Goal: Transaction & Acquisition: Obtain resource

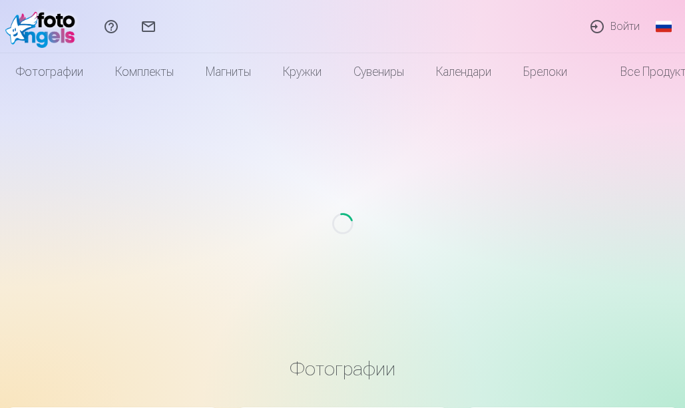
click at [657, 29] on link "Global" at bounding box center [664, 26] width 27 height 53
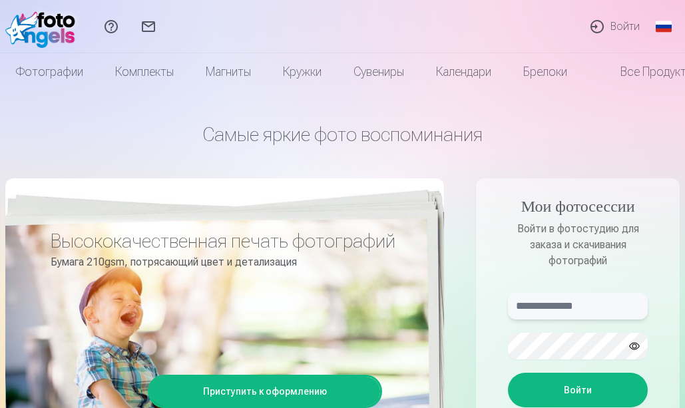
click at [541, 314] on input "text" at bounding box center [578, 306] width 140 height 27
click at [540, 309] on input "text" at bounding box center [578, 306] width 140 height 27
click at [569, 303] on input "text" at bounding box center [578, 306] width 140 height 27
type input "**********"
click at [557, 401] on button "Войти" at bounding box center [578, 390] width 140 height 35
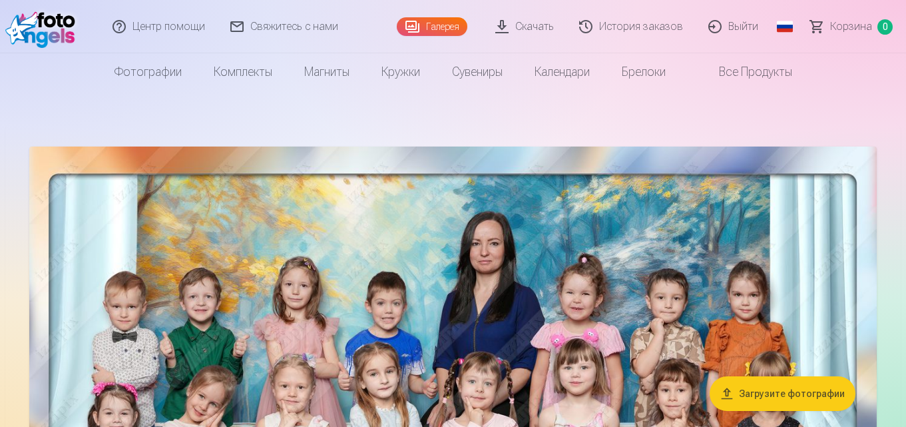
click at [522, 30] on link "Скачать" at bounding box center [525, 26] width 84 height 53
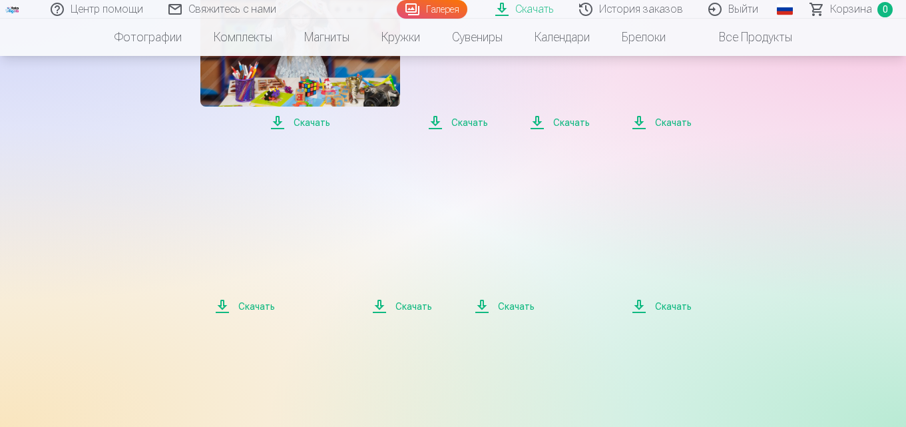
scroll to position [1398, 0]
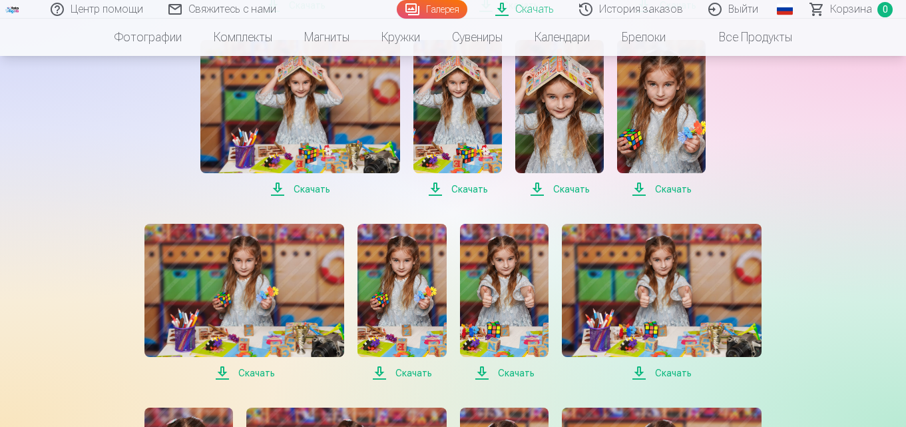
click at [302, 186] on span "Скачать" at bounding box center [300, 189] width 200 height 16
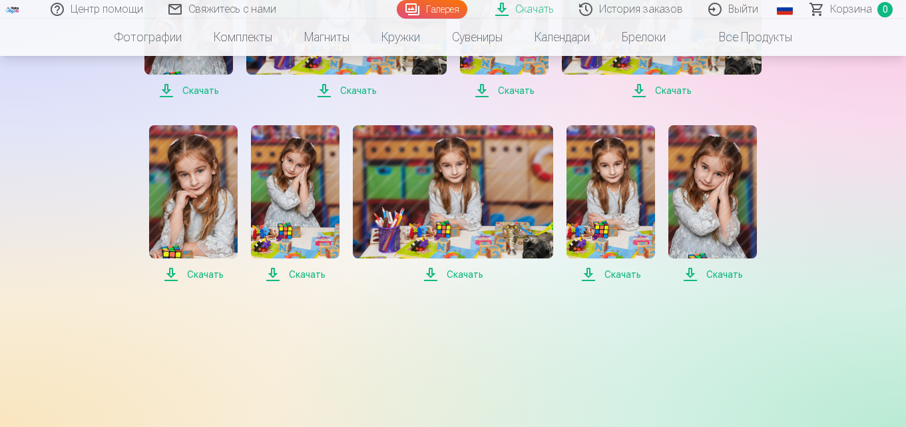
scroll to position [1731, 0]
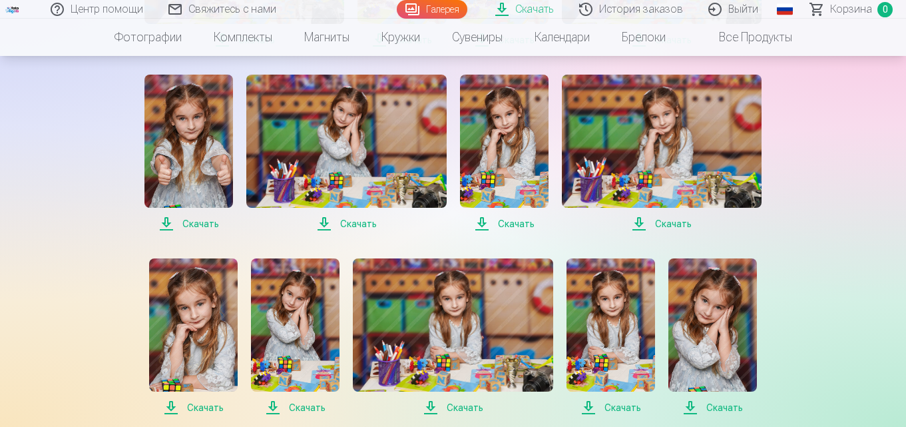
click at [199, 223] on span "Скачать" at bounding box center [188, 224] width 89 height 16
click at [348, 224] on span "Скачать" at bounding box center [346, 224] width 200 height 16
click at [512, 224] on span "Скачать" at bounding box center [504, 224] width 89 height 16
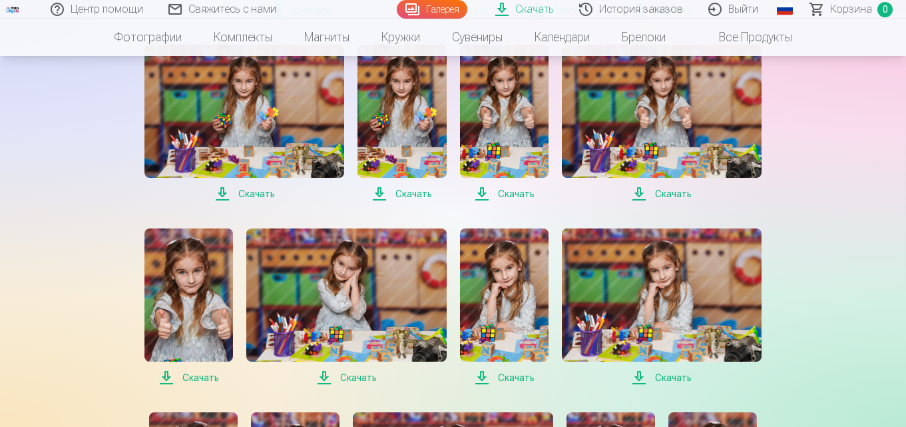
scroll to position [1598, 0]
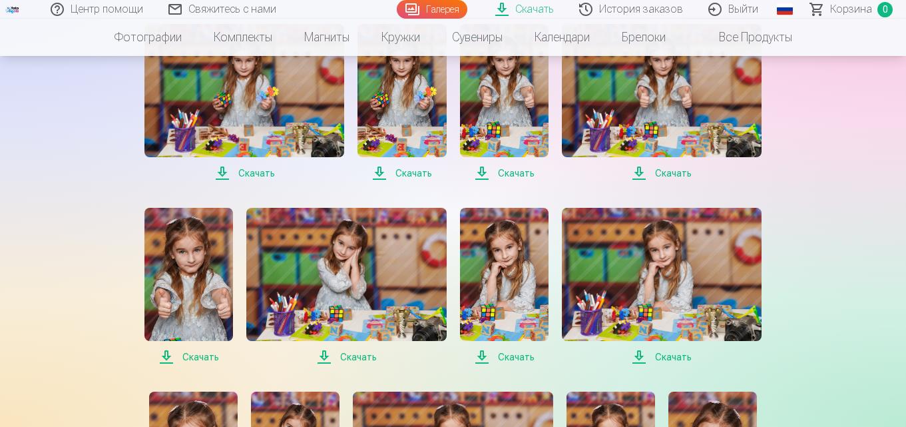
click at [665, 355] on span "Скачать" at bounding box center [662, 357] width 200 height 16
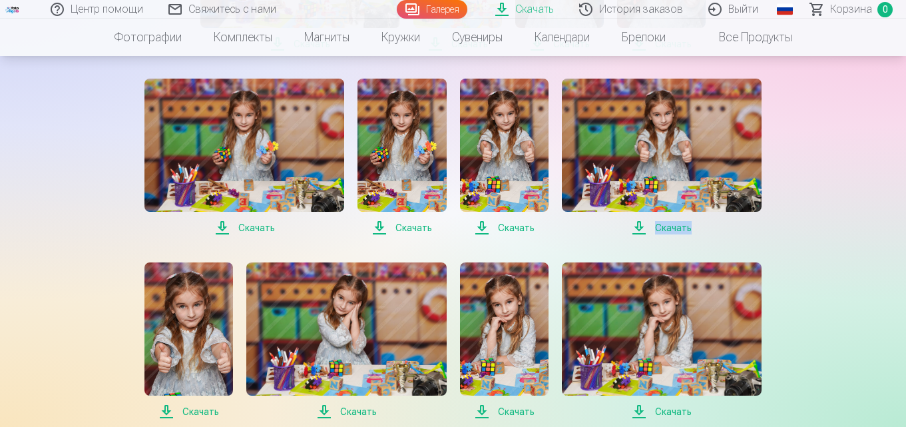
scroll to position [1532, 0]
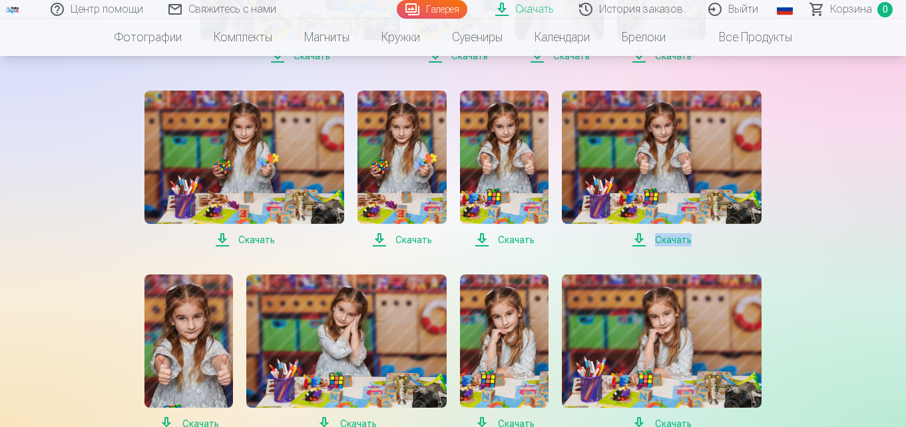
click at [637, 236] on span "Скачать" at bounding box center [662, 240] width 200 height 16
click at [508, 234] on span "Скачать" at bounding box center [504, 240] width 89 height 16
drag, startPoint x: 392, startPoint y: 238, endPoint x: 392, endPoint y: 229, distance: 8.7
click at [392, 236] on span "Скачать" at bounding box center [402, 240] width 89 height 16
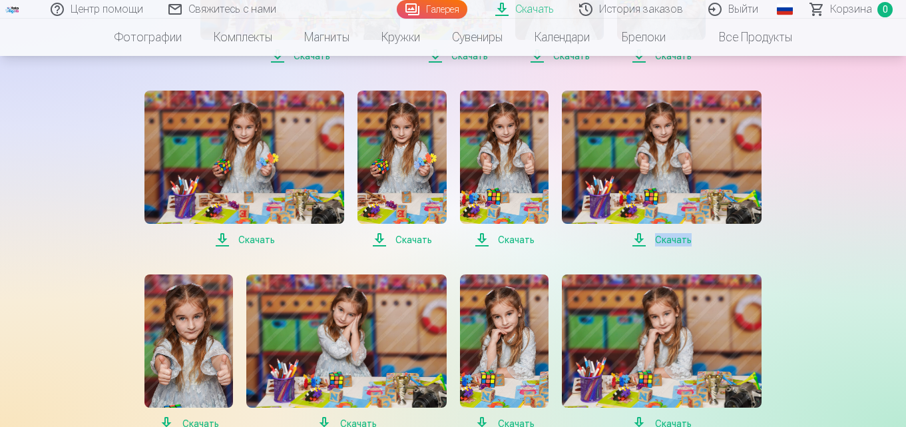
click at [251, 241] on span "Скачать" at bounding box center [244, 240] width 200 height 16
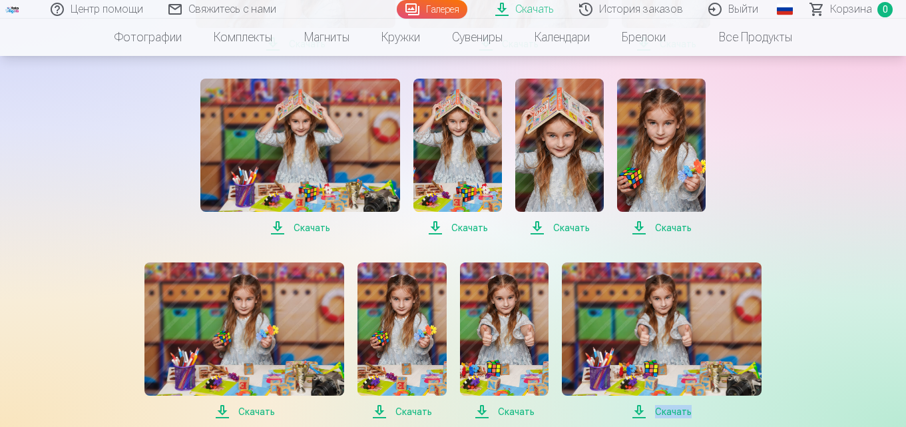
scroll to position [1332, 0]
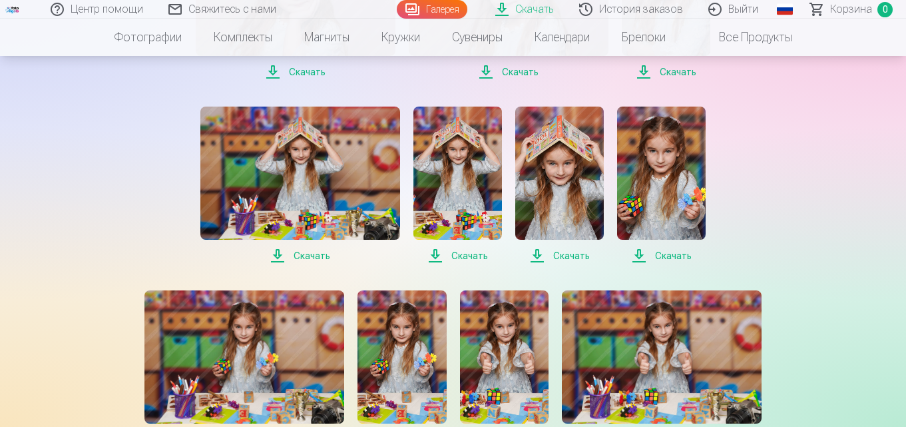
click at [658, 256] on span "Скачать" at bounding box center [661, 256] width 89 height 16
click at [317, 256] on span "Скачать" at bounding box center [300, 256] width 200 height 16
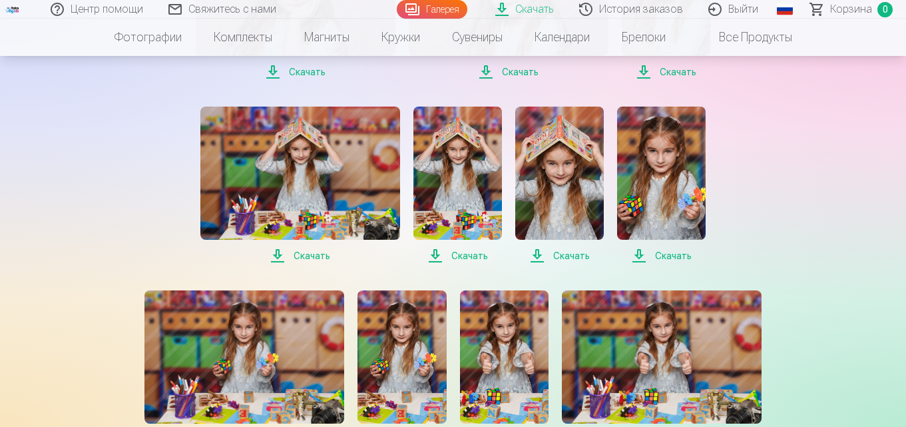
click at [317, 256] on span "Скачать" at bounding box center [300, 256] width 200 height 16
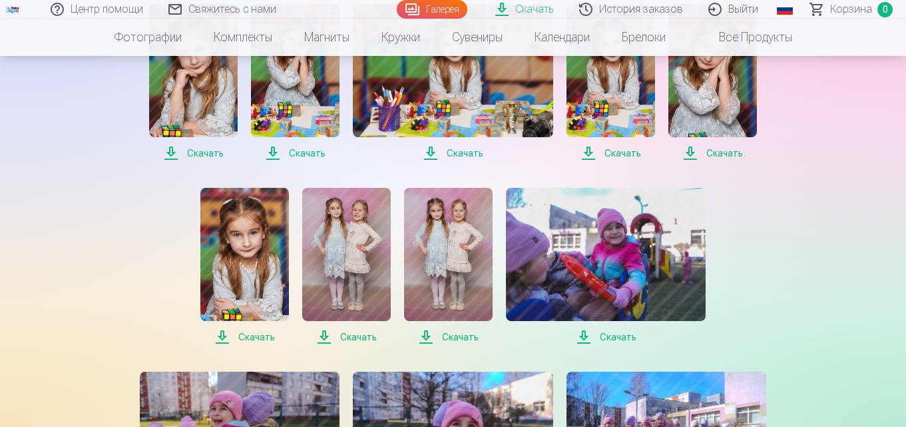
scroll to position [1998, 0]
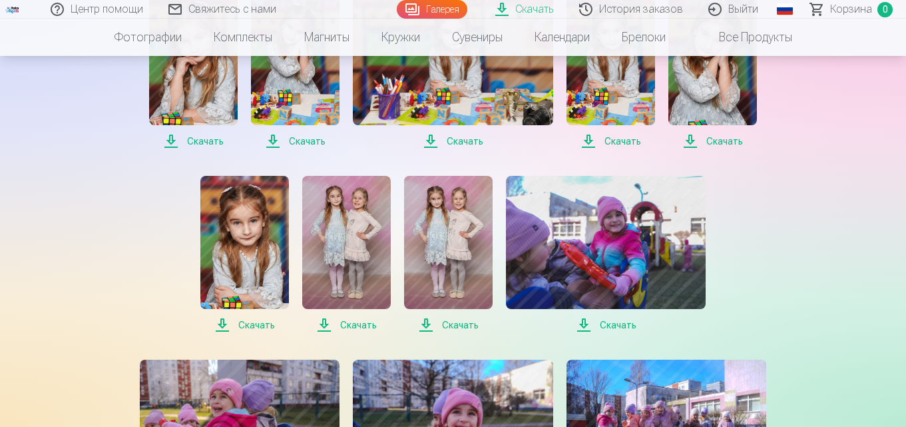
click at [253, 325] on span "Скачать" at bounding box center [244, 325] width 89 height 16
click at [356, 326] on span "Скачать" at bounding box center [346, 325] width 89 height 16
click at [451, 322] on span "Скачать" at bounding box center [448, 325] width 89 height 16
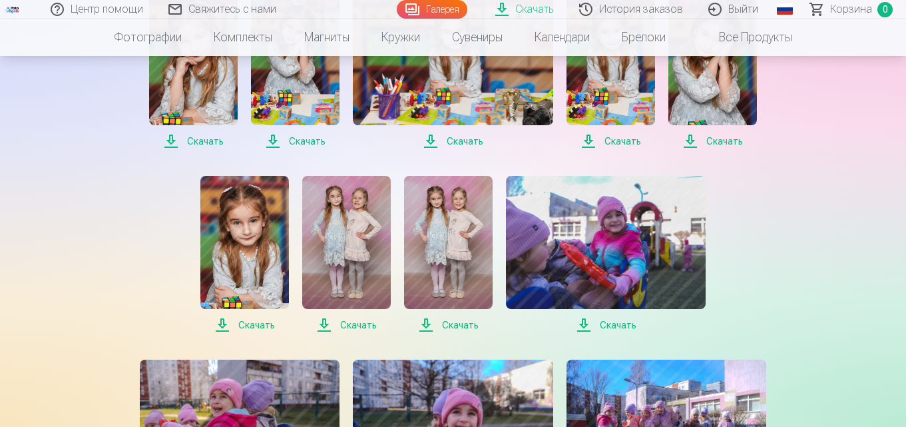
click at [594, 326] on span "Скачать" at bounding box center [606, 325] width 200 height 16
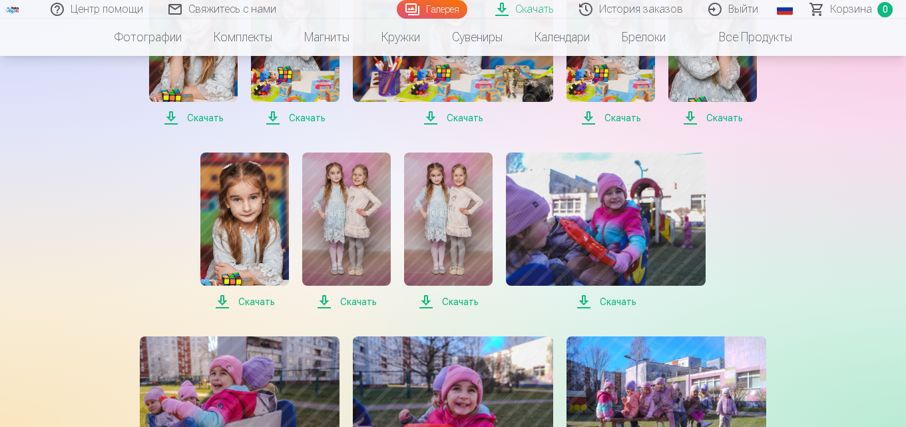
scroll to position [2131, 0]
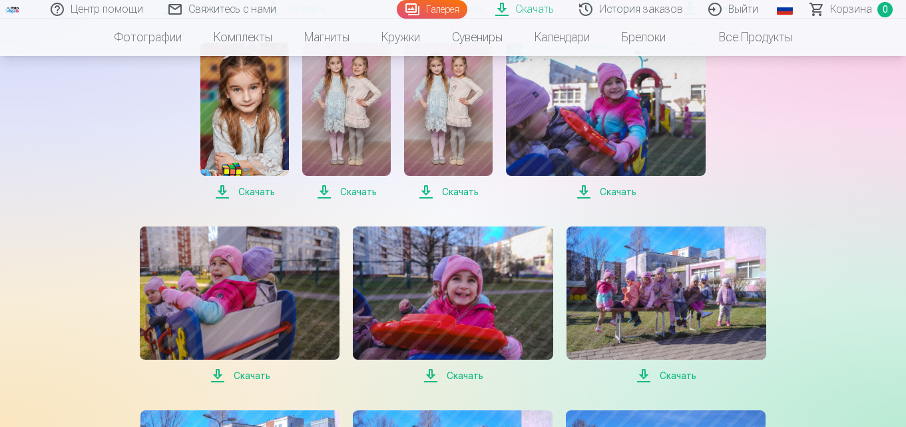
click at [244, 374] on span "Скачать" at bounding box center [240, 376] width 200 height 16
click at [649, 376] on span "Скачать" at bounding box center [667, 376] width 200 height 16
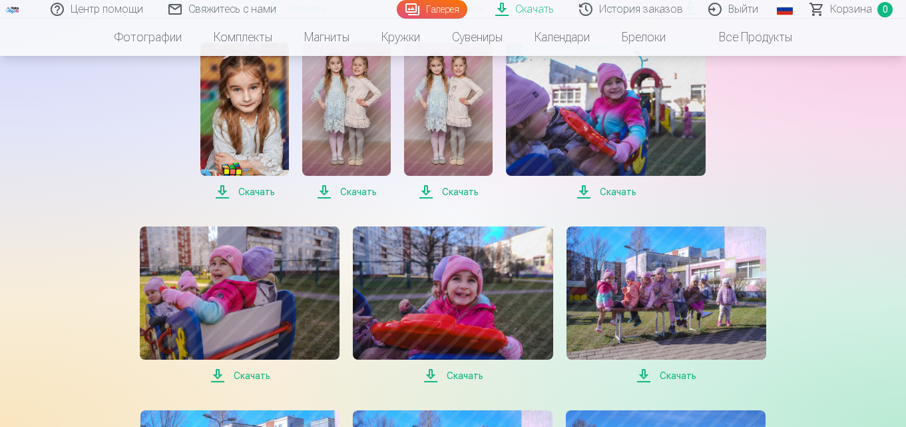
click at [649, 376] on span "Скачать" at bounding box center [667, 376] width 200 height 16
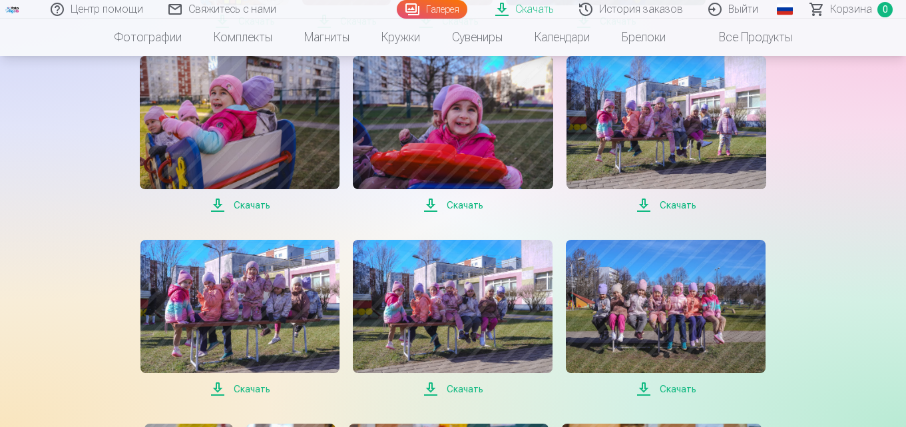
scroll to position [2331, 0]
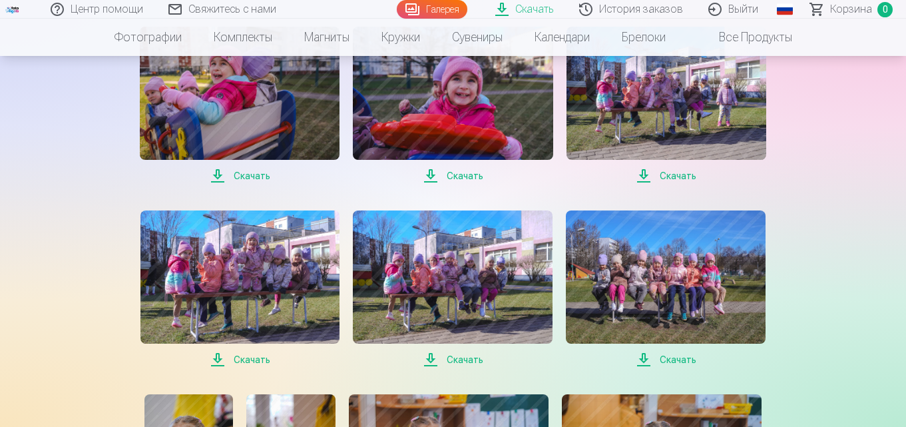
click at [248, 362] on span "Скачать" at bounding box center [241, 360] width 200 height 16
click at [469, 360] on span "Скачать" at bounding box center [453, 360] width 200 height 16
click at [674, 361] on span "Скачать" at bounding box center [666, 360] width 200 height 16
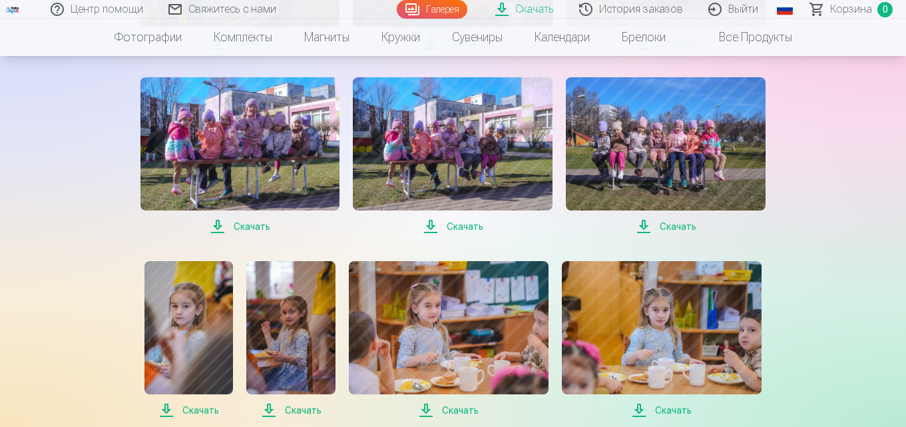
scroll to position [2597, 0]
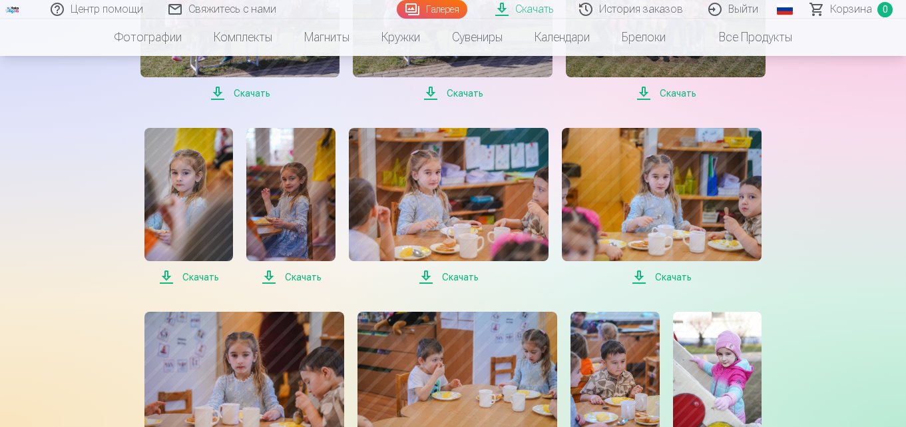
click at [206, 273] on span "Скачать" at bounding box center [188, 277] width 89 height 16
click at [304, 274] on span "Скачать" at bounding box center [290, 277] width 89 height 16
click at [452, 280] on span "Скачать" at bounding box center [449, 277] width 200 height 16
click at [671, 274] on span "Скачать" at bounding box center [662, 277] width 200 height 16
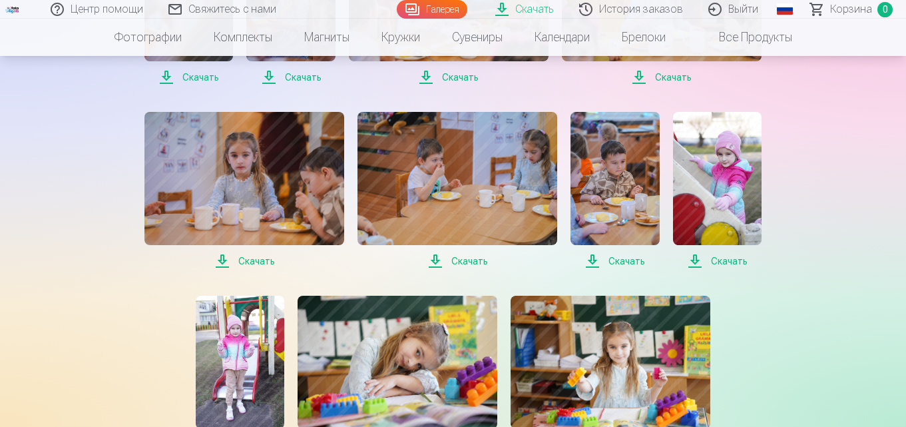
scroll to position [2664, 0]
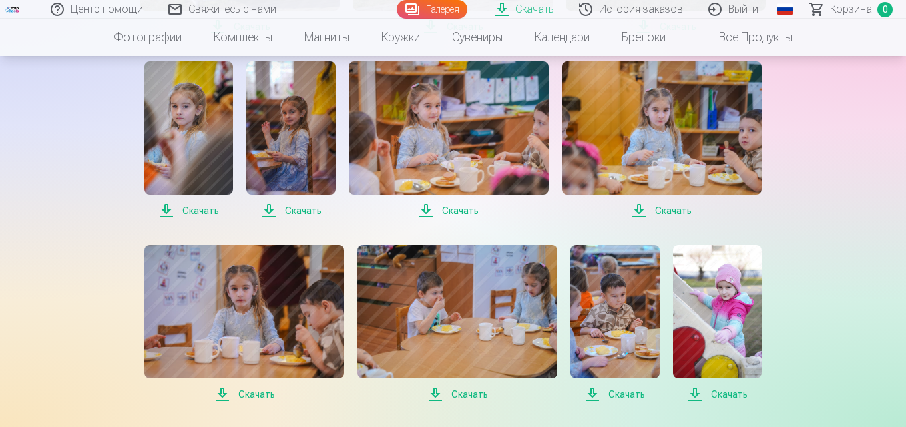
click at [250, 391] on span "Скачать" at bounding box center [244, 394] width 200 height 16
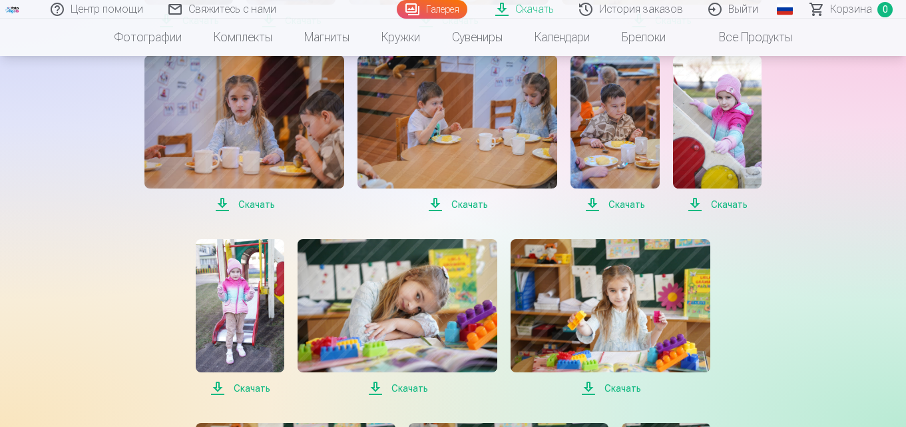
scroll to position [2863, 0]
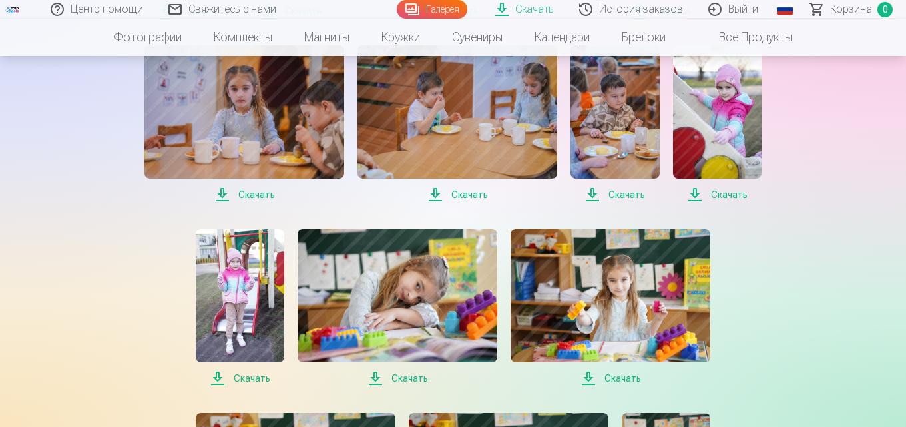
click at [234, 375] on span "Скачать" at bounding box center [240, 378] width 89 height 16
click at [413, 378] on span "Скачать" at bounding box center [398, 378] width 200 height 16
click at [621, 379] on span "Скачать" at bounding box center [611, 378] width 200 height 16
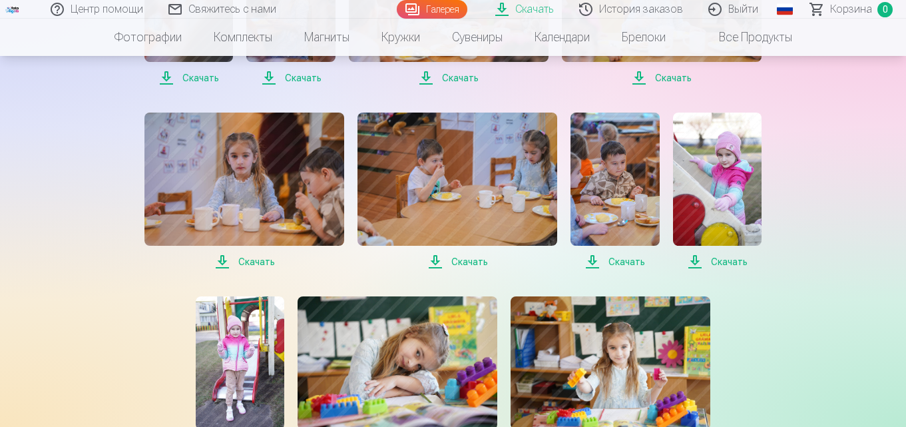
scroll to position [2797, 0]
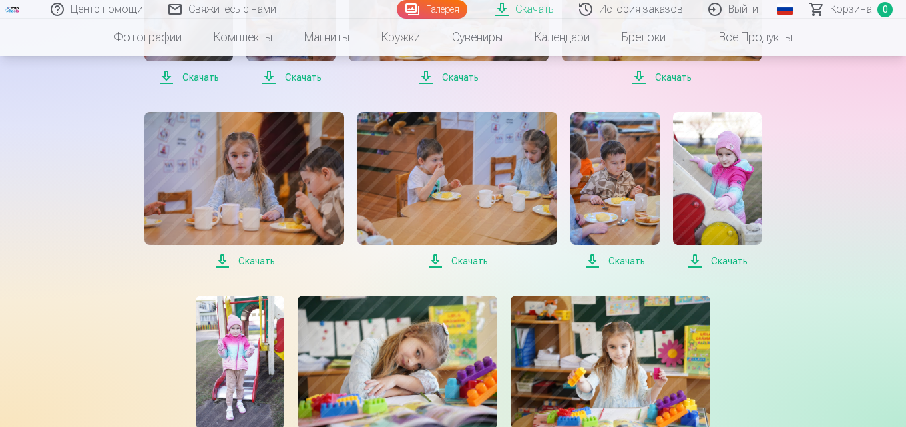
click at [619, 262] on span "Скачать" at bounding box center [615, 261] width 89 height 16
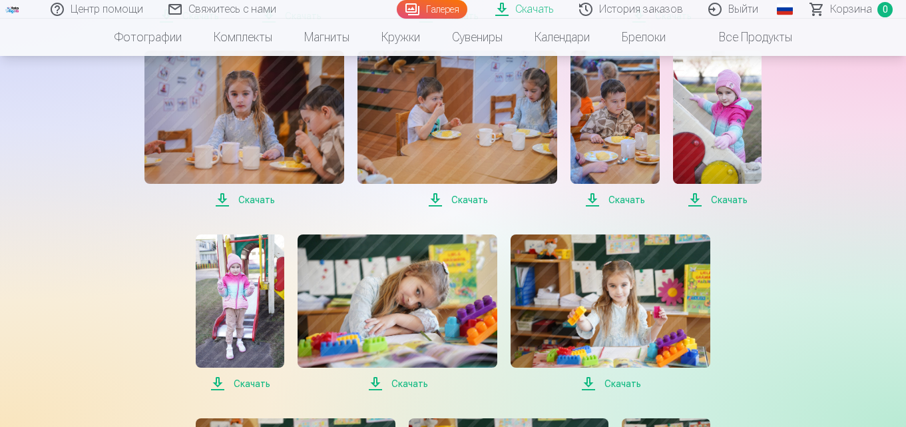
scroll to position [2930, 0]
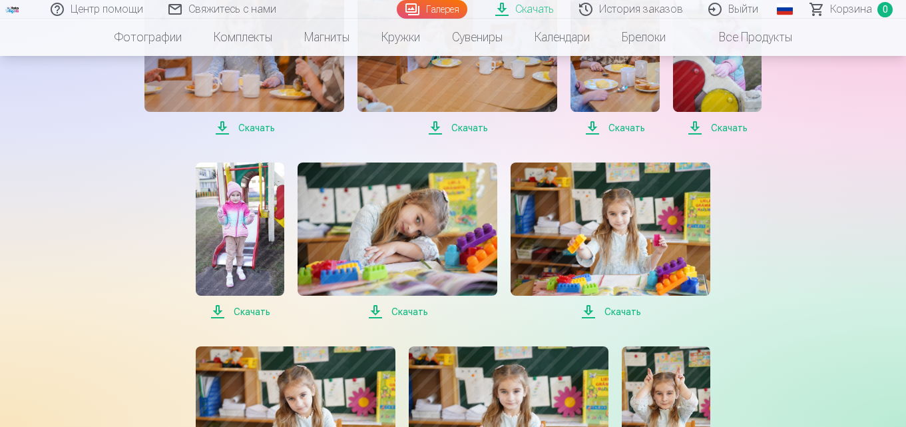
click at [254, 306] on span "Скачать" at bounding box center [240, 312] width 89 height 16
click at [412, 310] on span "Скачать" at bounding box center [398, 312] width 200 height 16
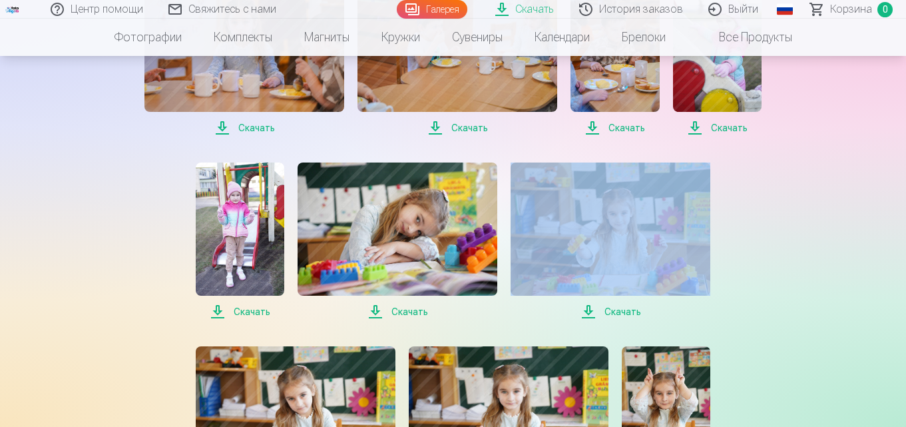
click at [400, 307] on span "Скачать" at bounding box center [398, 312] width 200 height 16
drag, startPoint x: 607, startPoint y: 328, endPoint x: 601, endPoint y: 338, distance: 11.6
drag, startPoint x: 601, startPoint y: 338, endPoint x: 587, endPoint y: 316, distance: 26.0
click at [587, 316] on span "Скачать" at bounding box center [611, 312] width 200 height 16
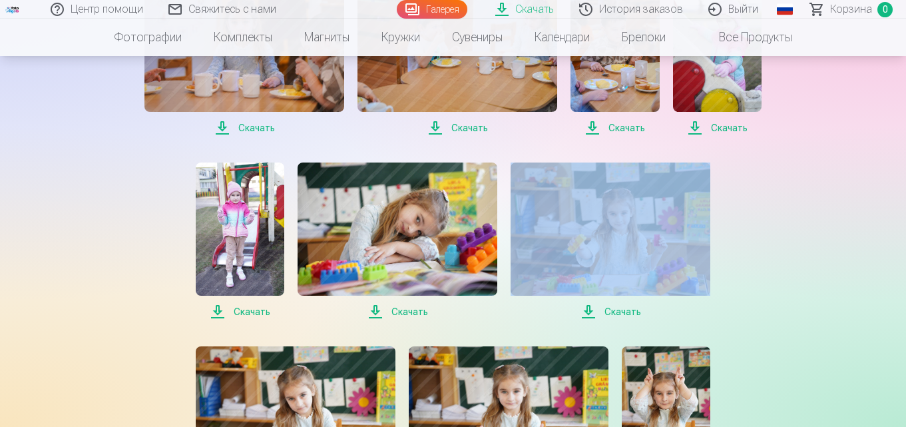
click at [587, 316] on span "Скачать" at bounding box center [611, 312] width 200 height 16
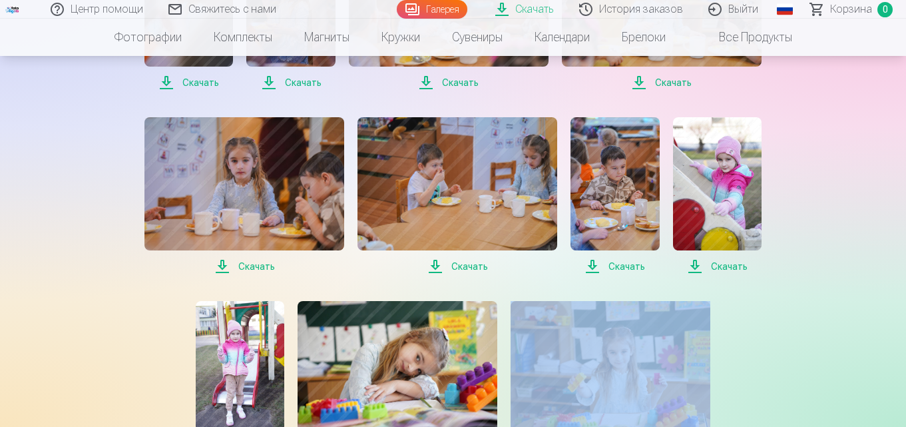
scroll to position [2863, 0]
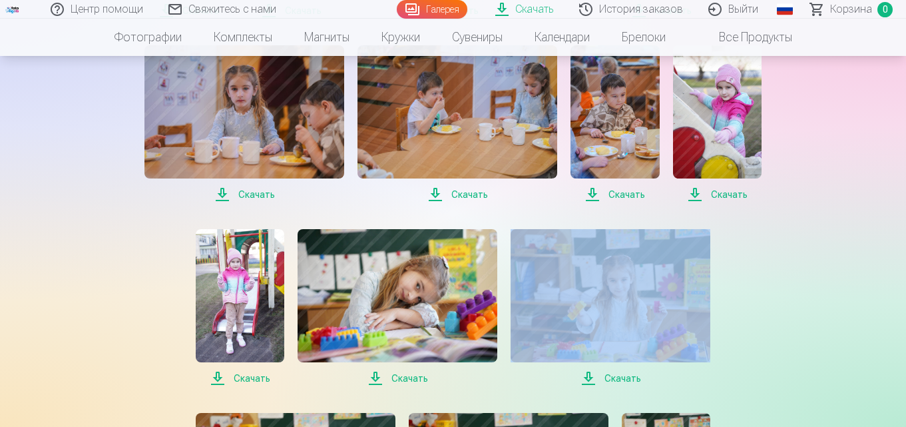
click at [605, 380] on span "Скачать" at bounding box center [611, 378] width 200 height 16
click at [605, 381] on span "Скачать" at bounding box center [611, 378] width 200 height 16
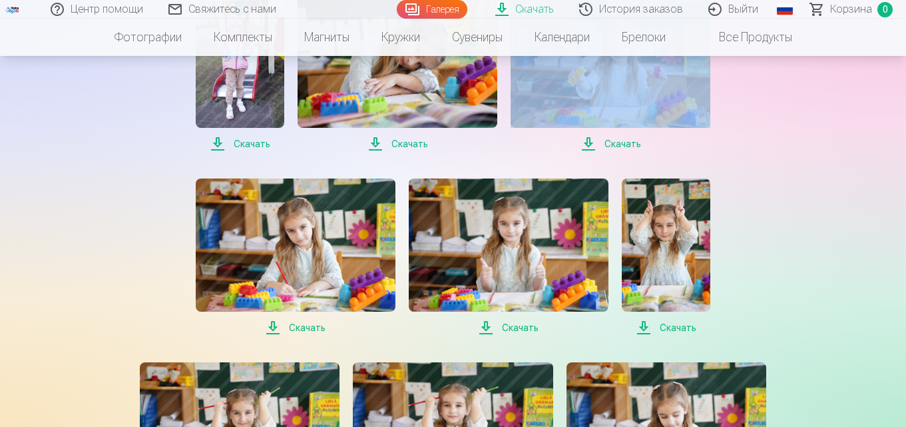
scroll to position [3130, 0]
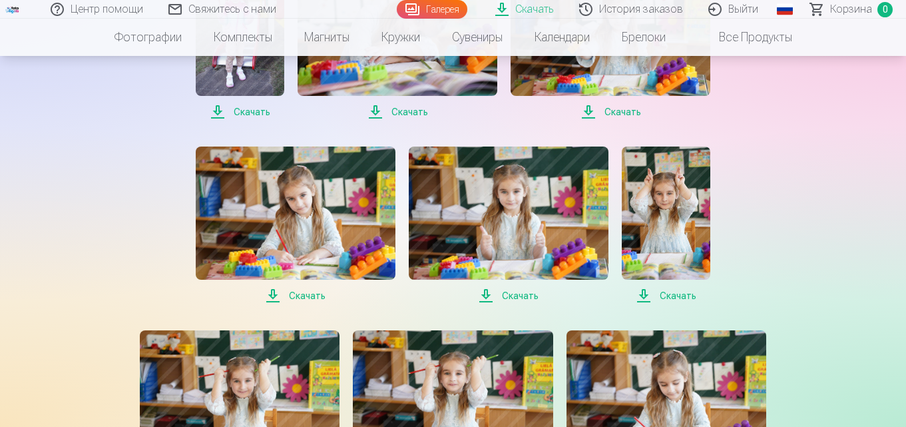
click at [281, 302] on span "Скачать" at bounding box center [296, 296] width 200 height 16
drag, startPoint x: 281, startPoint y: 302, endPoint x: 289, endPoint y: 299, distance: 8.4
click at [283, 301] on span "Скачать" at bounding box center [296, 296] width 200 height 16
click at [285, 302] on span "Скачать" at bounding box center [296, 296] width 200 height 16
click at [487, 288] on span "Скачать" at bounding box center [509, 296] width 200 height 16
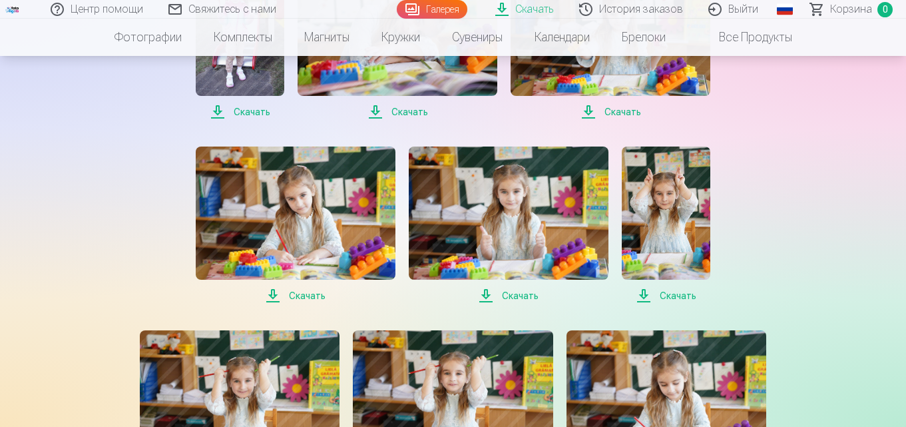
click at [487, 288] on span "Скачать" at bounding box center [509, 296] width 200 height 16
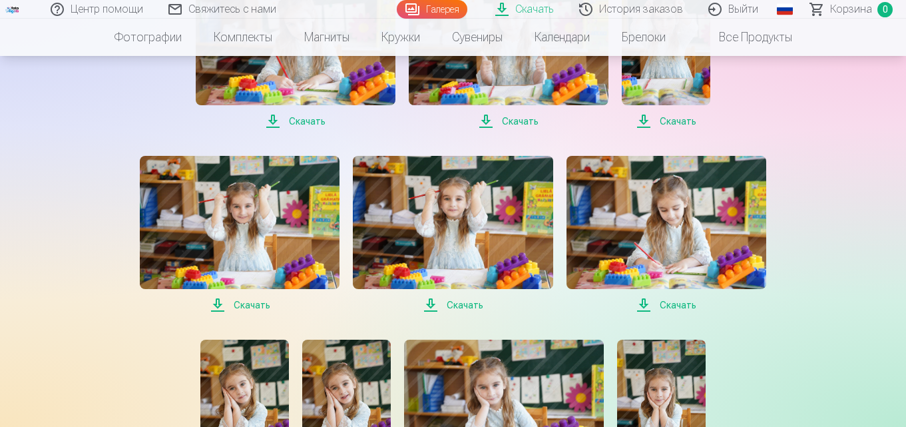
scroll to position [3329, 0]
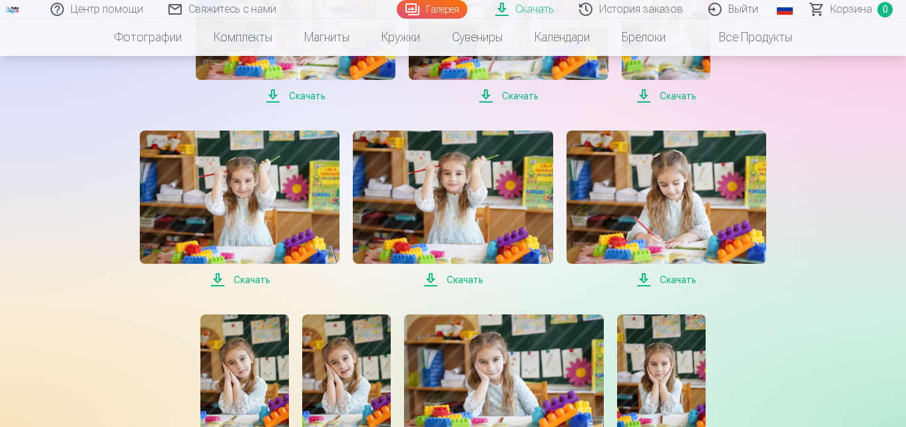
click at [248, 278] on span "Скачать" at bounding box center [240, 280] width 200 height 16
click at [674, 282] on span "Скачать" at bounding box center [667, 280] width 200 height 16
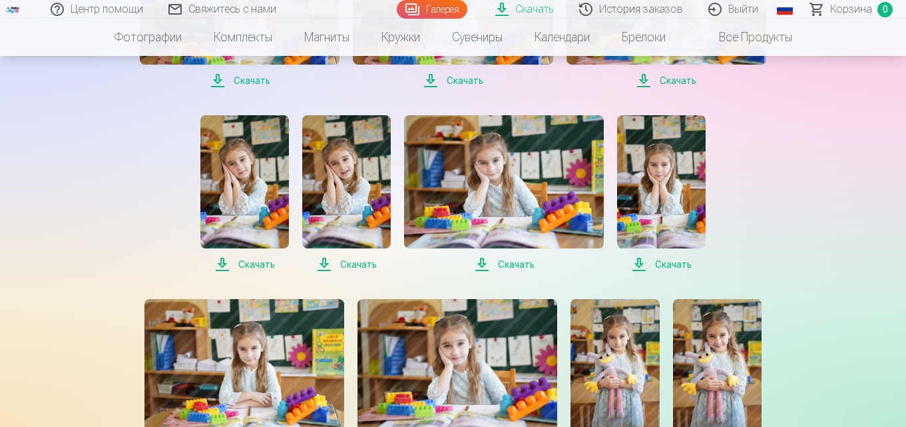
scroll to position [3529, 0]
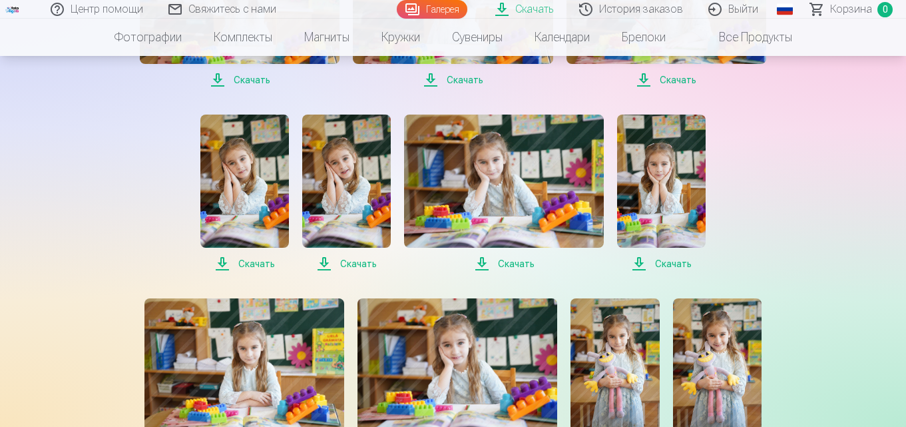
click at [254, 265] on span "Скачать" at bounding box center [244, 264] width 89 height 16
click at [354, 264] on span "Скачать" at bounding box center [346, 264] width 89 height 16
click at [513, 261] on span "Скачать" at bounding box center [504, 264] width 200 height 16
click at [674, 260] on span "Скачать" at bounding box center [661, 264] width 89 height 16
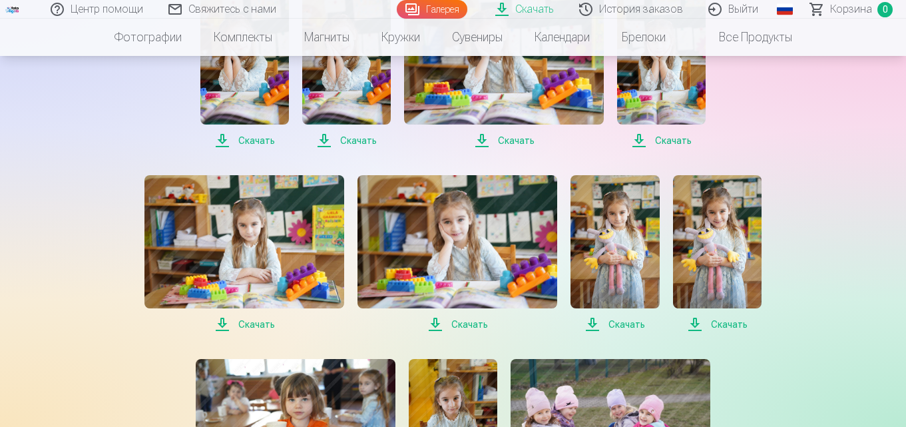
scroll to position [3662, 0]
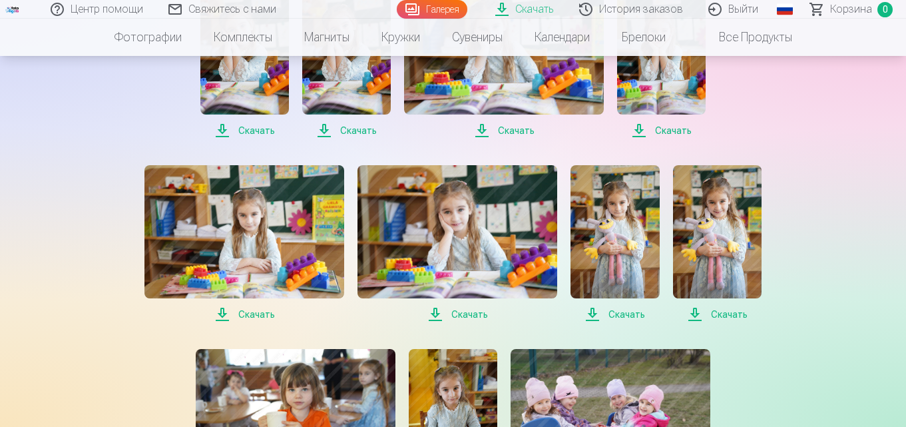
click at [267, 314] on span "Скачать" at bounding box center [244, 314] width 200 height 16
click at [466, 316] on span "Скачать" at bounding box center [458, 314] width 200 height 16
click at [625, 310] on span "Скачать" at bounding box center [615, 314] width 89 height 16
click at [685, 315] on span "Скачать" at bounding box center [717, 314] width 89 height 16
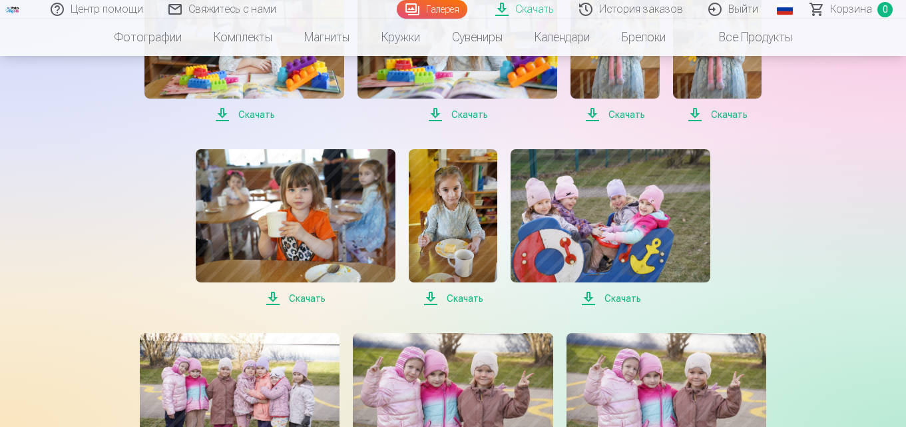
scroll to position [3929, 0]
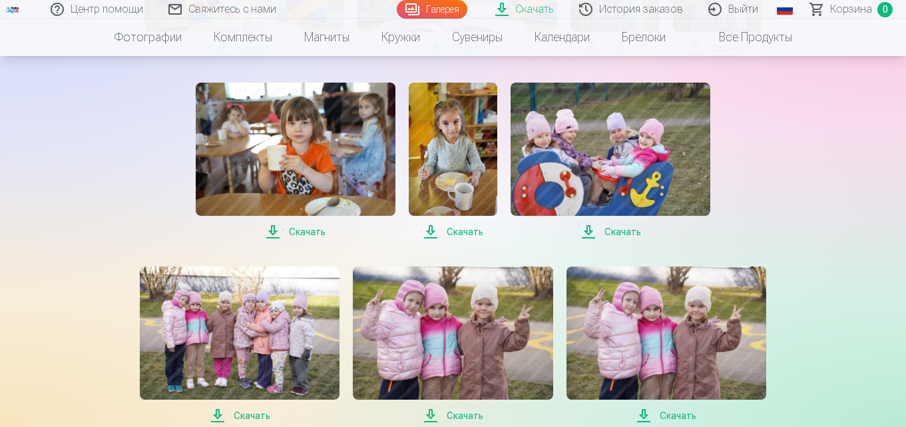
click at [310, 230] on span "Скачать" at bounding box center [296, 232] width 200 height 16
click at [465, 229] on span "Скачать" at bounding box center [453, 232] width 89 height 16
click at [617, 227] on span "Скачать" at bounding box center [611, 232] width 200 height 16
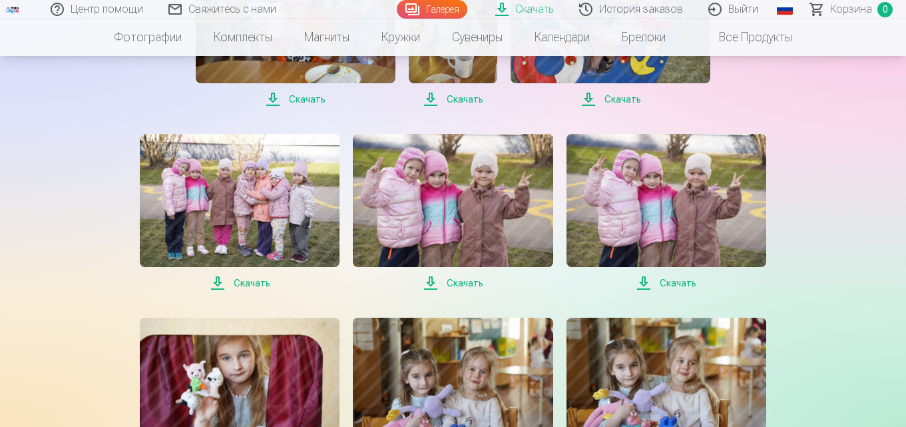
scroll to position [4062, 0]
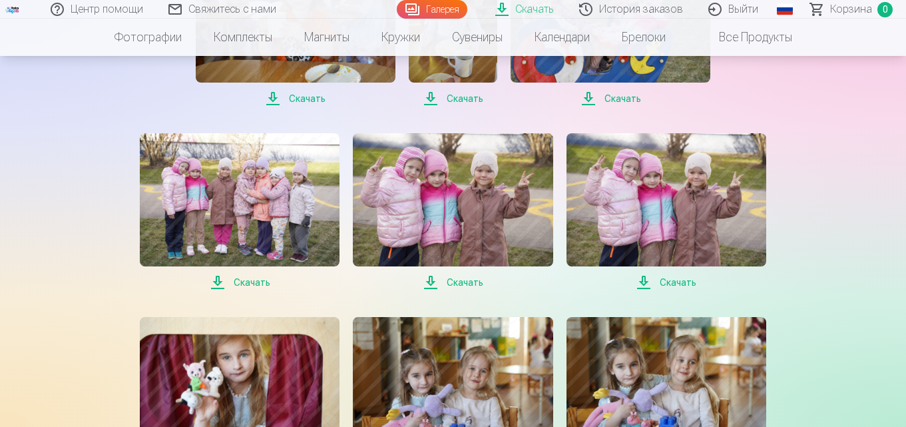
click at [240, 282] on span "Скачать" at bounding box center [240, 282] width 200 height 16
click at [473, 282] on span "Скачать" at bounding box center [453, 282] width 200 height 16
click at [668, 283] on span "Скачать" at bounding box center [667, 282] width 200 height 16
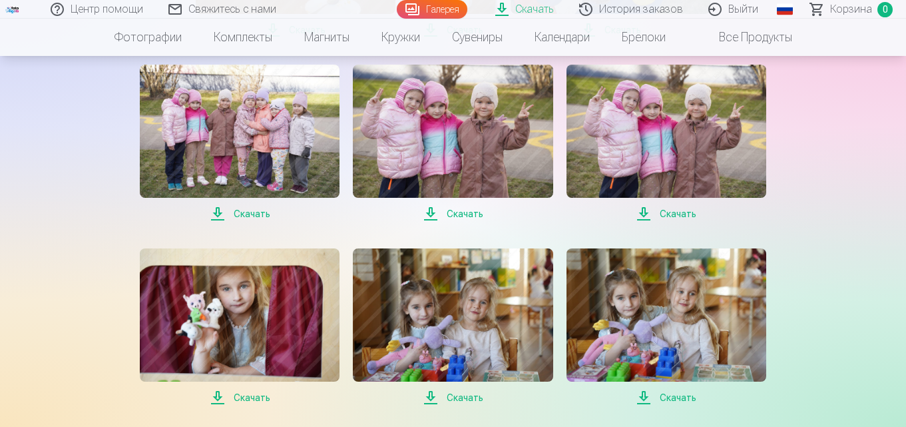
scroll to position [4195, 0]
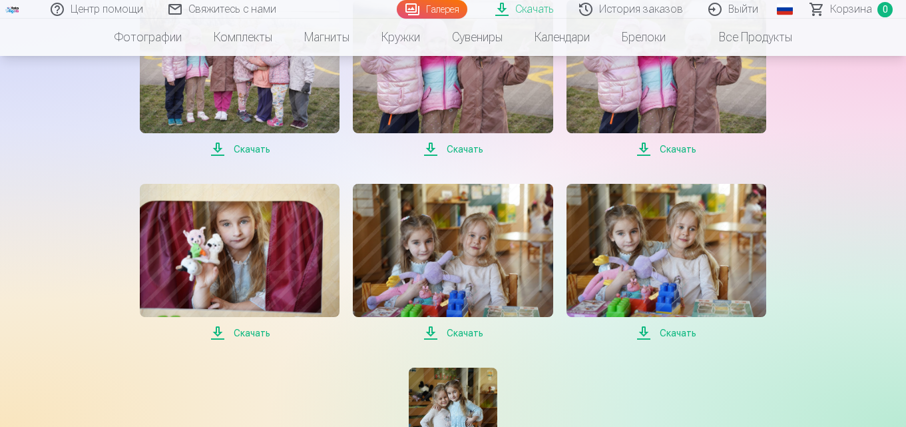
click at [256, 336] on span "Скачать" at bounding box center [240, 333] width 200 height 16
click at [462, 335] on span "Скачать" at bounding box center [453, 333] width 200 height 16
click at [668, 334] on span "Скачать" at bounding box center [667, 333] width 200 height 16
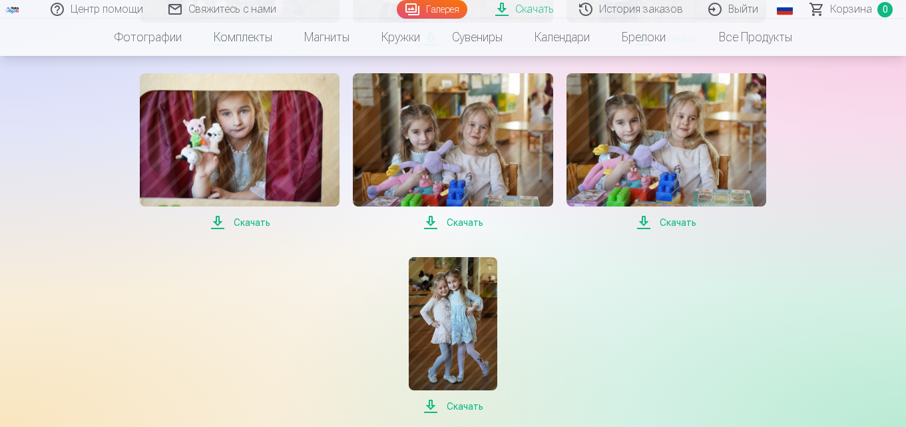
scroll to position [4328, 0]
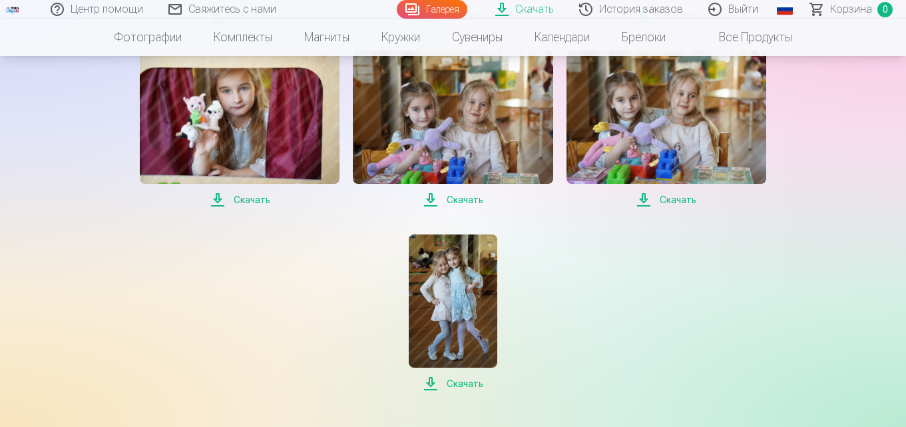
click at [668, 197] on span "Скачать" at bounding box center [667, 200] width 200 height 16
click at [681, 203] on span "Скачать" at bounding box center [667, 200] width 200 height 16
click at [455, 383] on span "Скачать" at bounding box center [453, 384] width 89 height 16
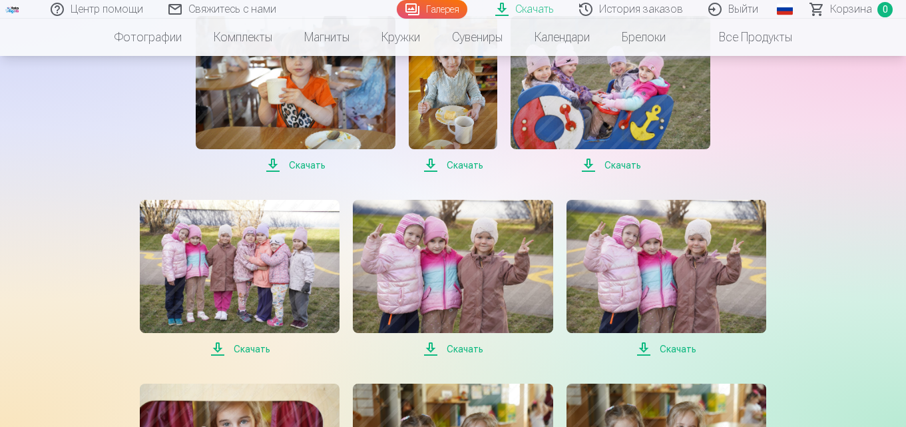
scroll to position [3862, 0]
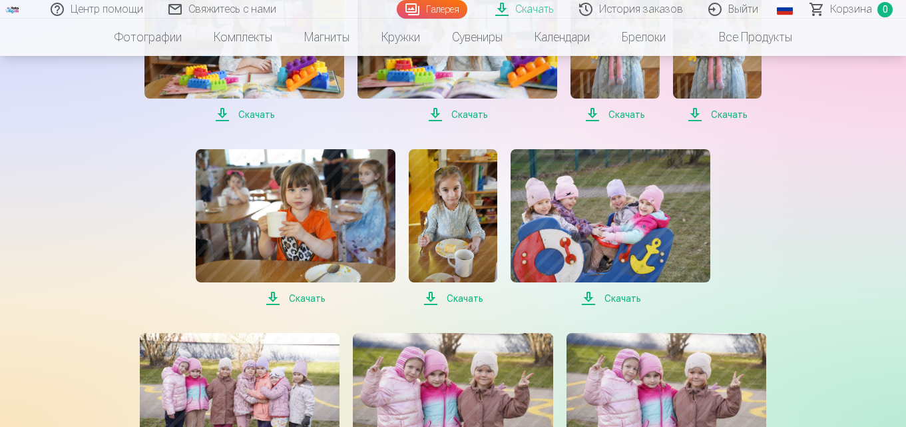
click at [471, 302] on span "Скачать" at bounding box center [453, 298] width 89 height 16
click at [300, 294] on span "Скачать" at bounding box center [296, 298] width 200 height 16
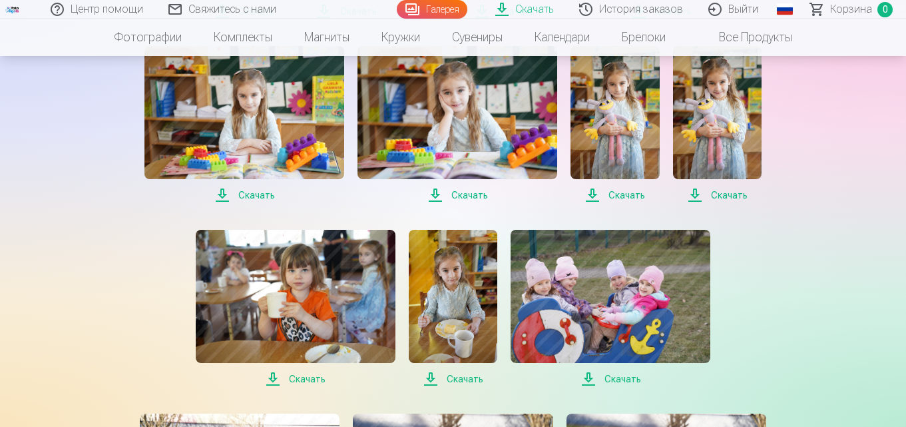
scroll to position [3729, 0]
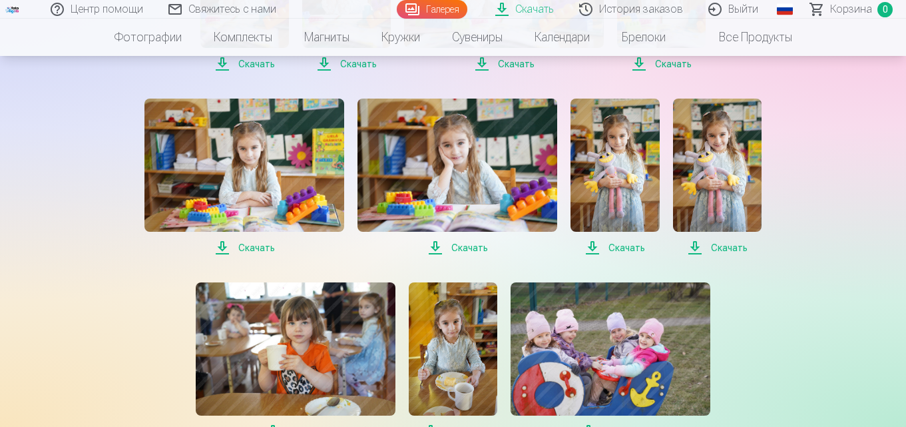
click at [685, 243] on span "Скачать" at bounding box center [717, 248] width 89 height 16
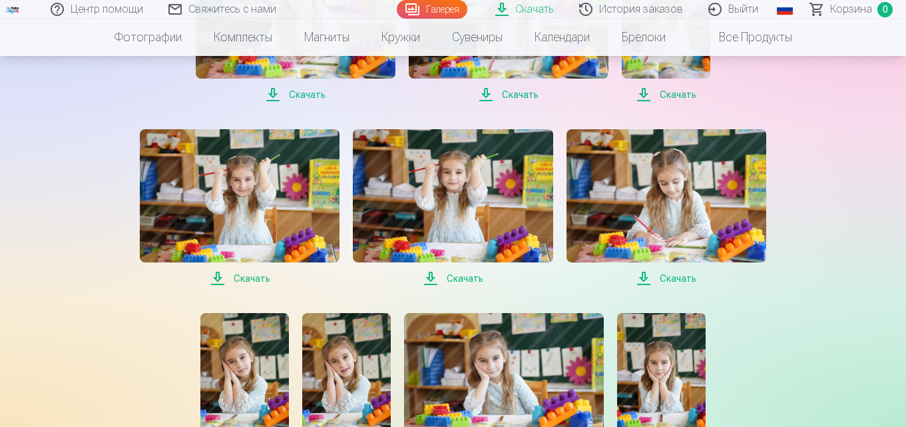
scroll to position [3329, 0]
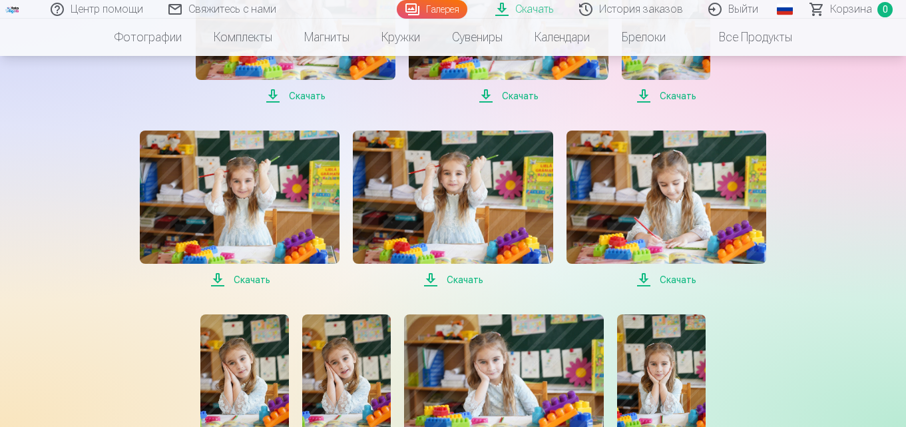
click at [671, 276] on span "Скачать" at bounding box center [667, 280] width 200 height 16
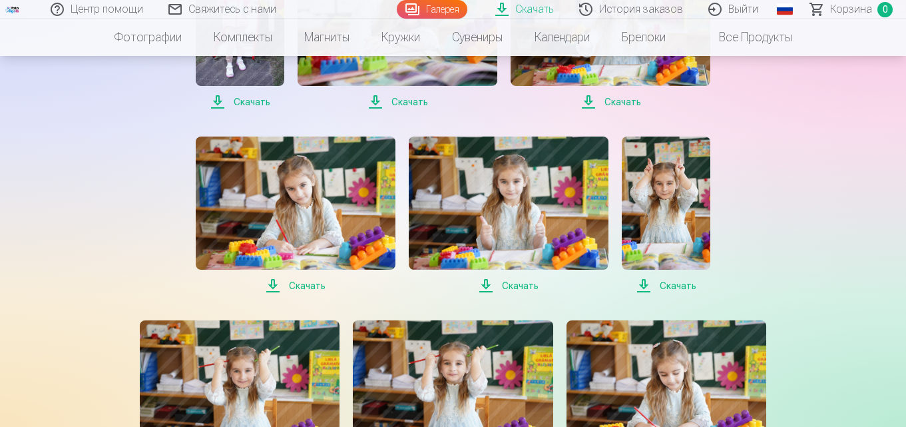
scroll to position [3130, 0]
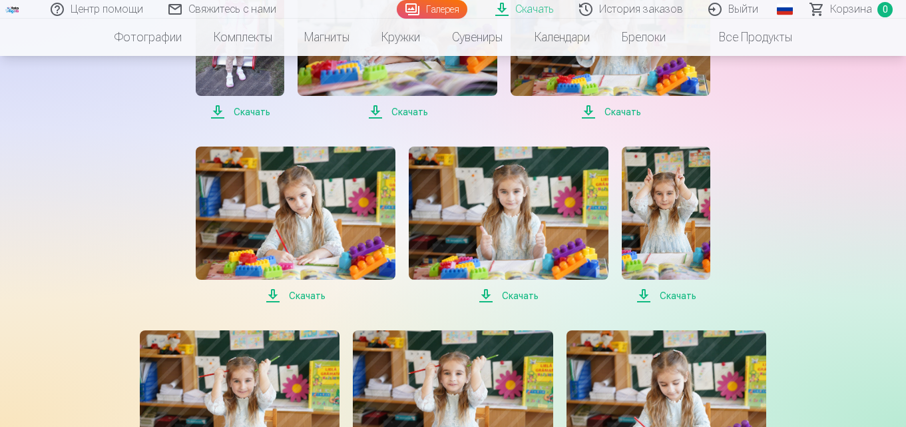
click at [671, 296] on span "Скачать" at bounding box center [666, 296] width 89 height 16
click at [504, 292] on span "Скачать" at bounding box center [509, 296] width 200 height 16
click at [294, 292] on span "Скачать" at bounding box center [296, 296] width 200 height 16
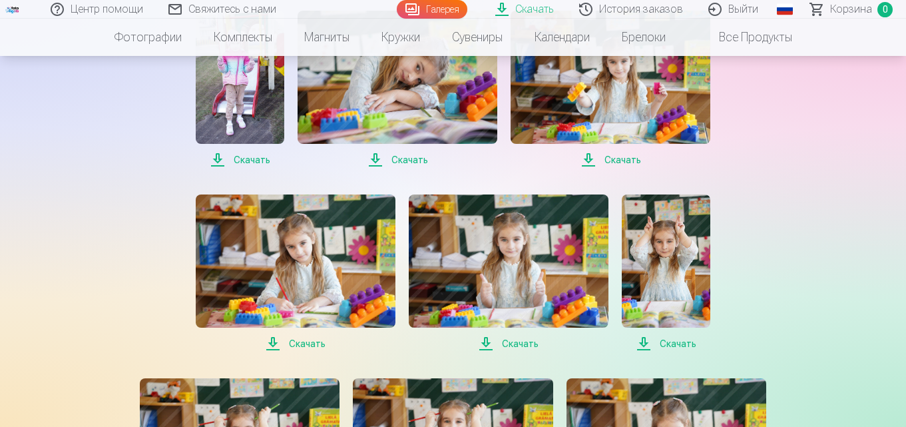
scroll to position [2996, 0]
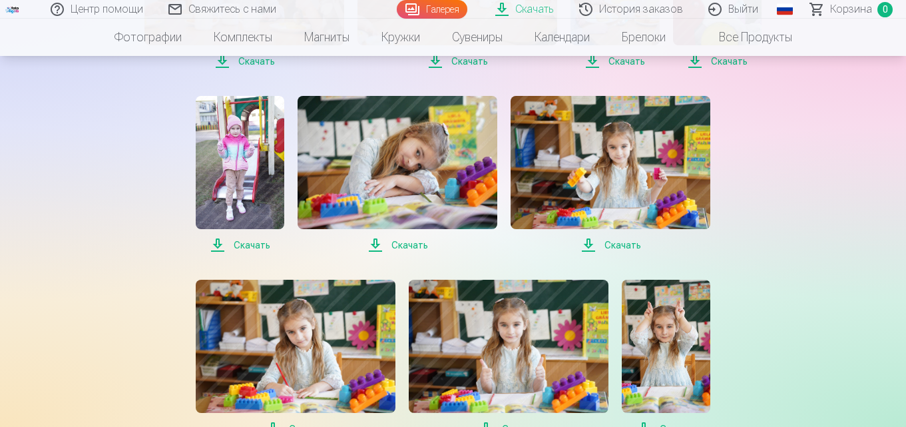
click at [619, 244] on span "Скачать" at bounding box center [611, 245] width 200 height 16
click at [406, 242] on span "Скачать" at bounding box center [398, 245] width 200 height 16
click at [259, 242] on span "Скачать" at bounding box center [240, 245] width 89 height 16
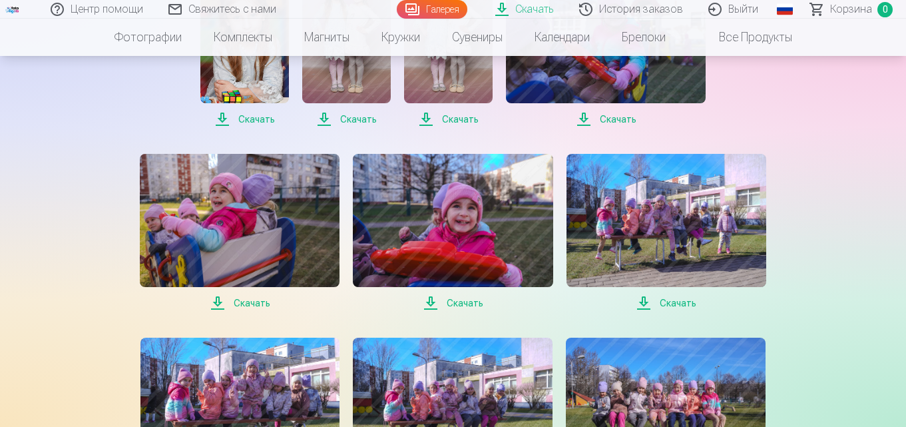
scroll to position [2197, 0]
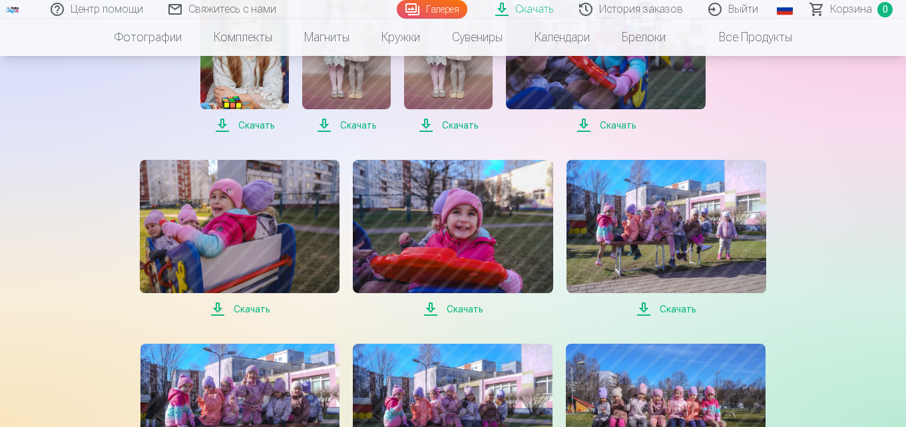
click at [449, 306] on span "Скачать" at bounding box center [453, 309] width 200 height 16
click at [250, 308] on span "Скачать" at bounding box center [240, 309] width 200 height 16
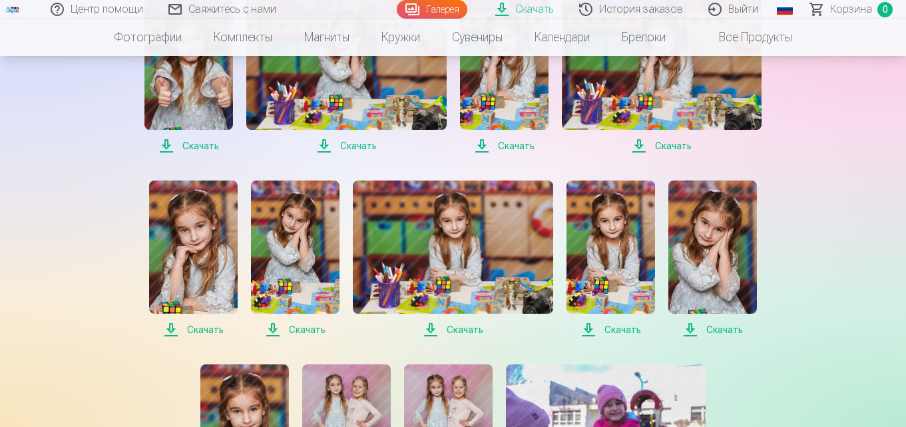
scroll to position [1731, 0]
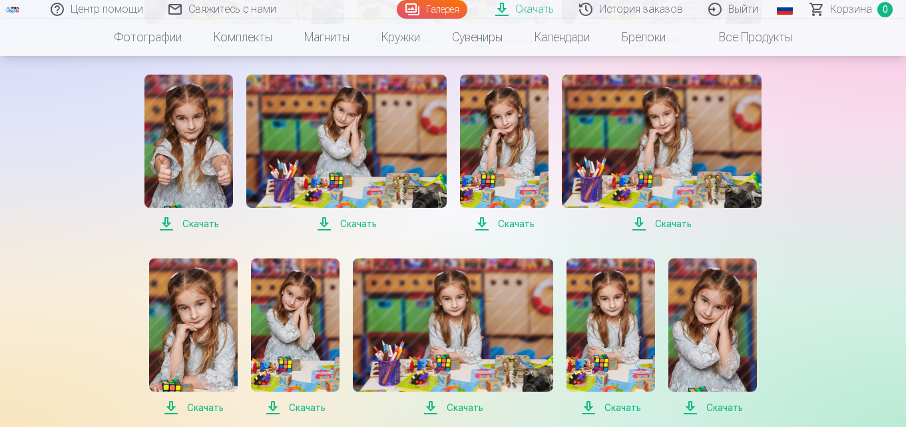
click at [202, 225] on span "Скачать" at bounding box center [188, 224] width 89 height 16
click at [351, 226] on span "Скачать" at bounding box center [346, 224] width 200 height 16
click at [522, 219] on span "Скачать" at bounding box center [504, 224] width 89 height 16
click at [683, 224] on span "Скачать" at bounding box center [662, 224] width 200 height 16
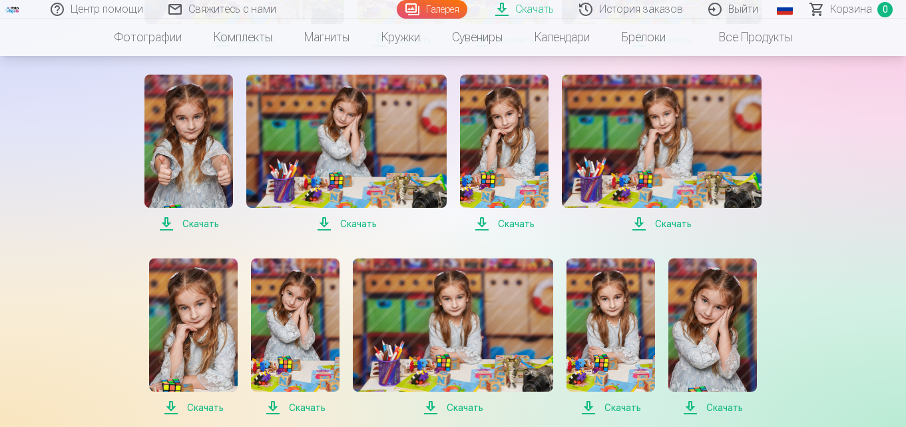
click at [683, 224] on span "Скачать" at bounding box center [662, 224] width 200 height 16
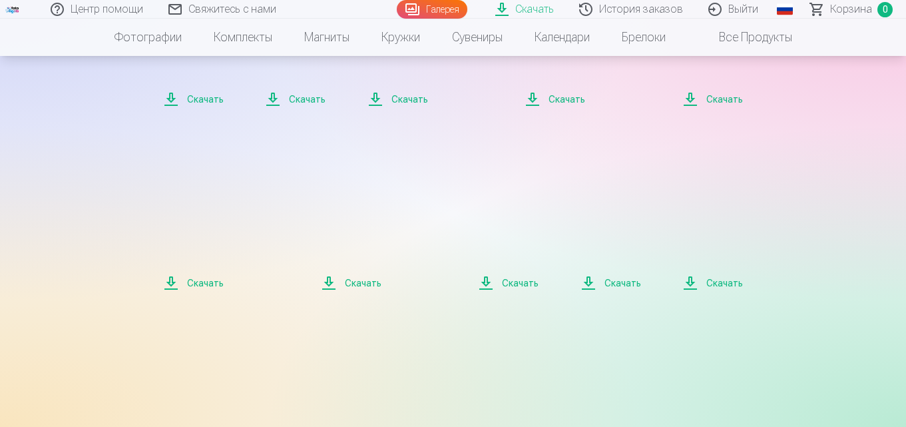
scroll to position [400, 0]
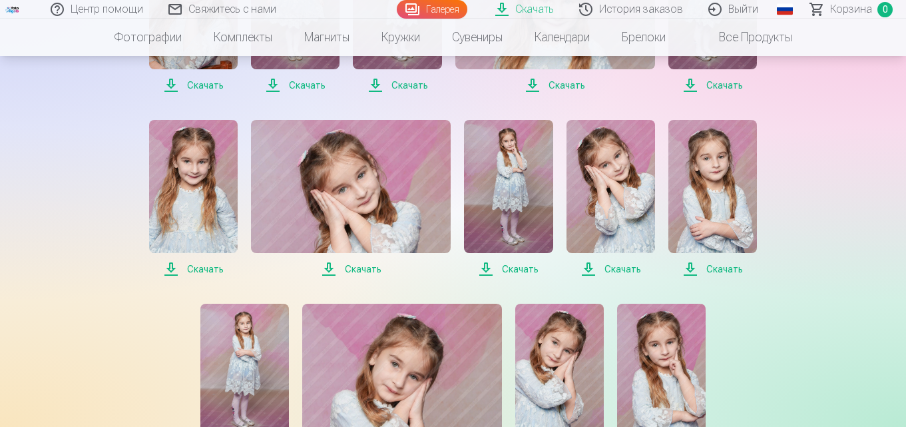
click at [208, 268] on span "Скачать" at bounding box center [193, 269] width 89 height 16
click at [356, 266] on span "Скачать" at bounding box center [351, 269] width 200 height 16
click at [621, 271] on span "Скачать" at bounding box center [611, 269] width 89 height 16
click at [685, 266] on span "Скачать" at bounding box center [713, 269] width 89 height 16
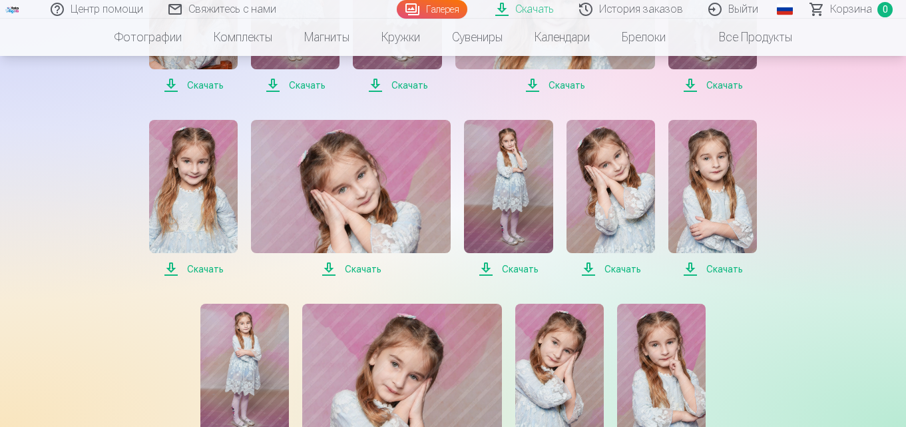
scroll to position [533, 0]
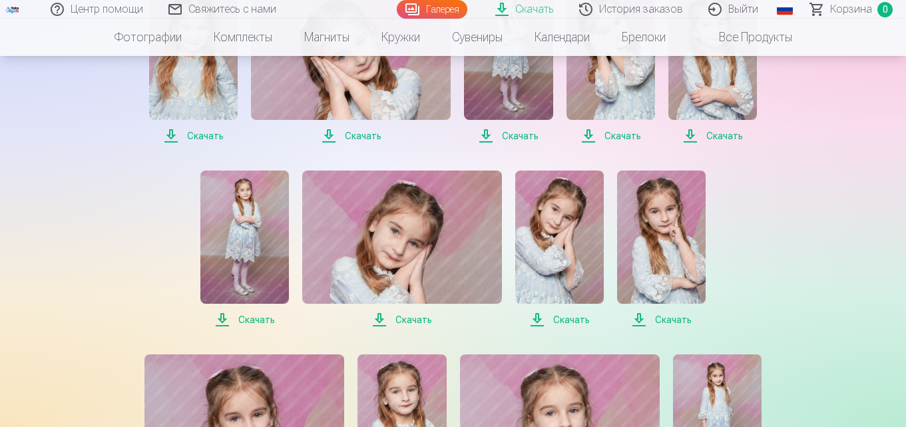
click at [262, 322] on span "Скачать" at bounding box center [244, 320] width 89 height 16
click at [410, 323] on span "Скачать" at bounding box center [402, 320] width 200 height 16
click at [563, 314] on span "Скачать" at bounding box center [559, 320] width 89 height 16
click at [662, 322] on span "Скачать" at bounding box center [661, 320] width 89 height 16
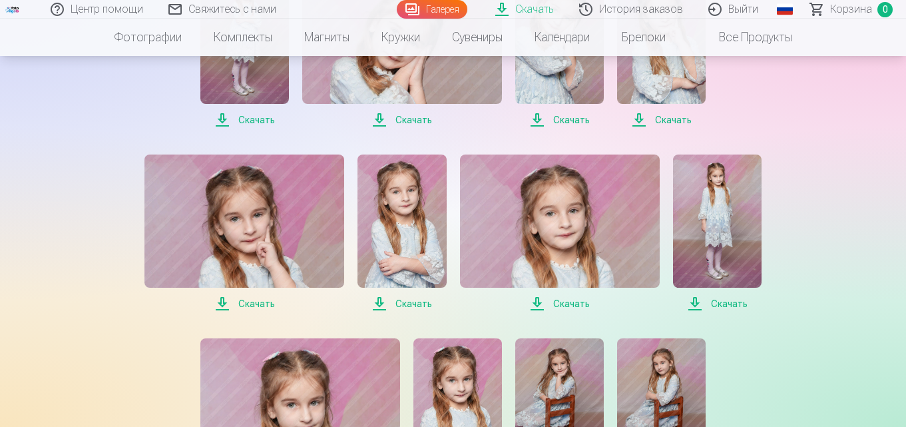
click at [254, 301] on span "Скачать" at bounding box center [244, 304] width 200 height 16
click at [582, 308] on span "Скачать" at bounding box center [560, 304] width 200 height 16
click at [685, 304] on span "Скачать" at bounding box center [717, 304] width 89 height 16
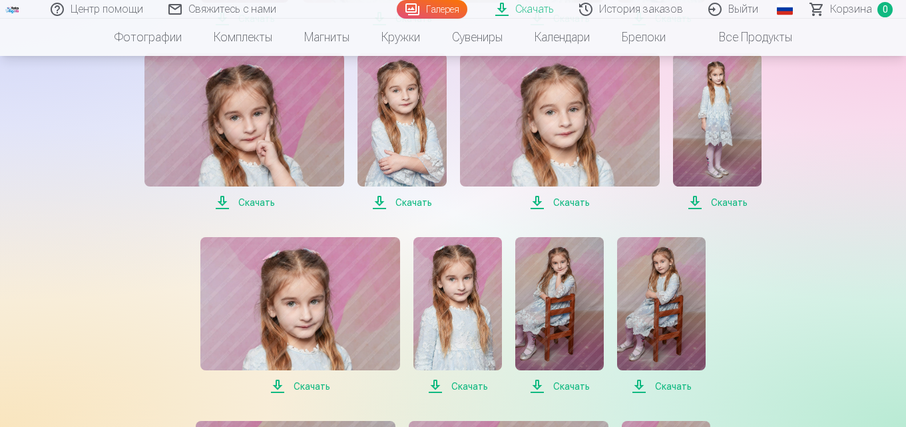
scroll to position [866, 0]
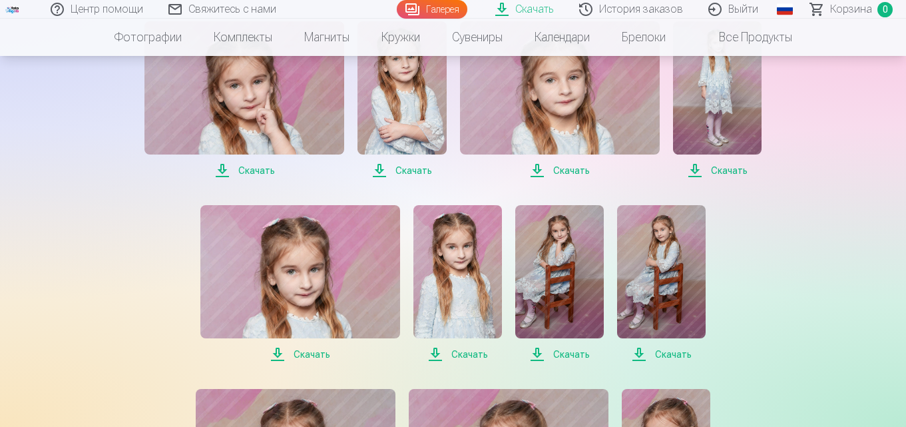
click at [304, 356] on span "Скачать" at bounding box center [300, 354] width 200 height 16
click at [468, 346] on span "Скачать" at bounding box center [458, 354] width 89 height 16
click at [563, 354] on span "Скачать" at bounding box center [559, 354] width 89 height 16
click at [665, 353] on span "Скачать" at bounding box center [661, 354] width 89 height 16
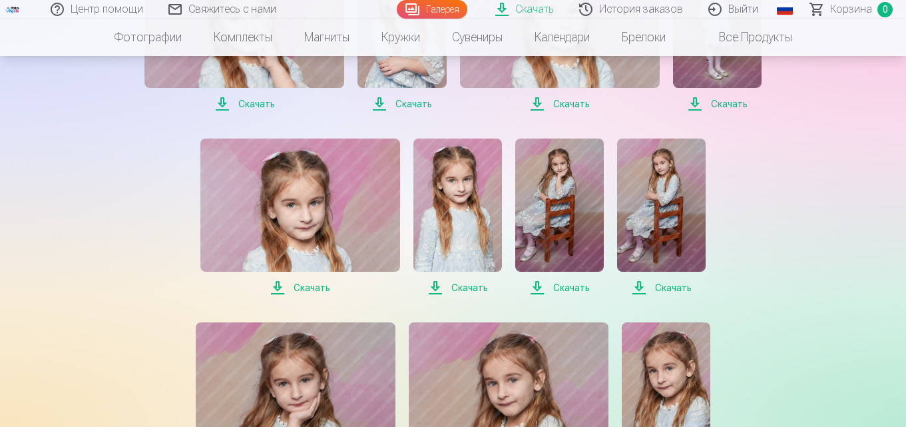
scroll to position [1065, 0]
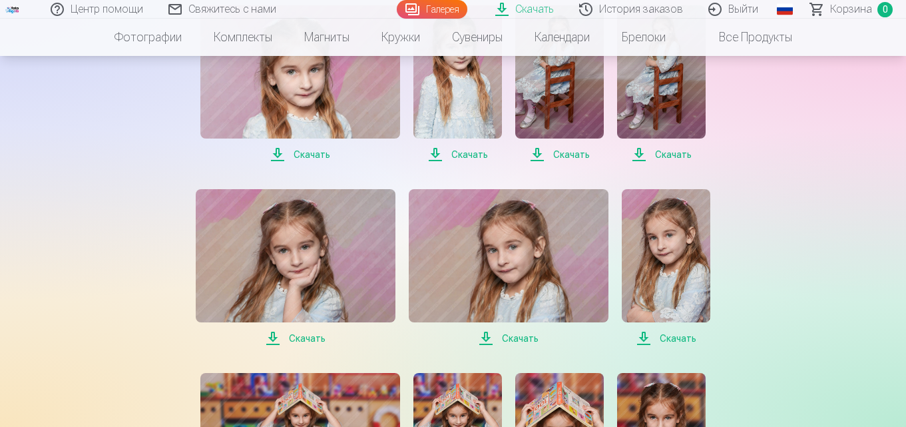
click at [294, 336] on span "Скачать" at bounding box center [296, 338] width 200 height 16
click at [519, 336] on span "Скачать" at bounding box center [509, 338] width 200 height 16
click at [673, 336] on span "Скачать" at bounding box center [666, 338] width 89 height 16
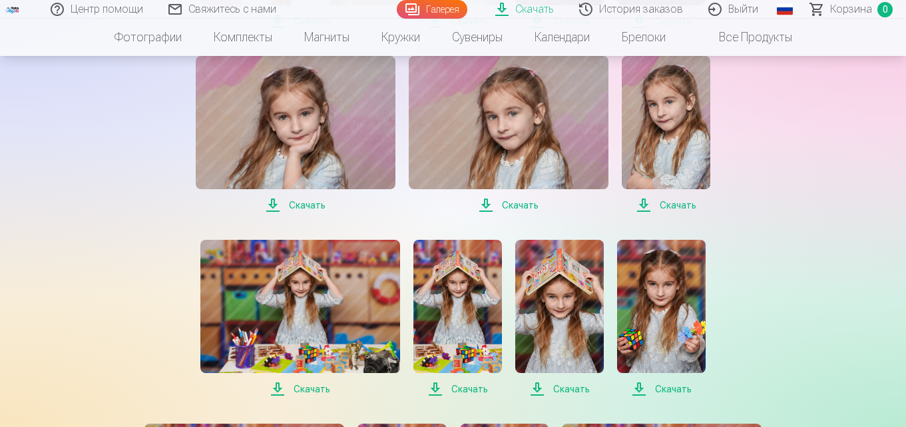
scroll to position [1332, 0]
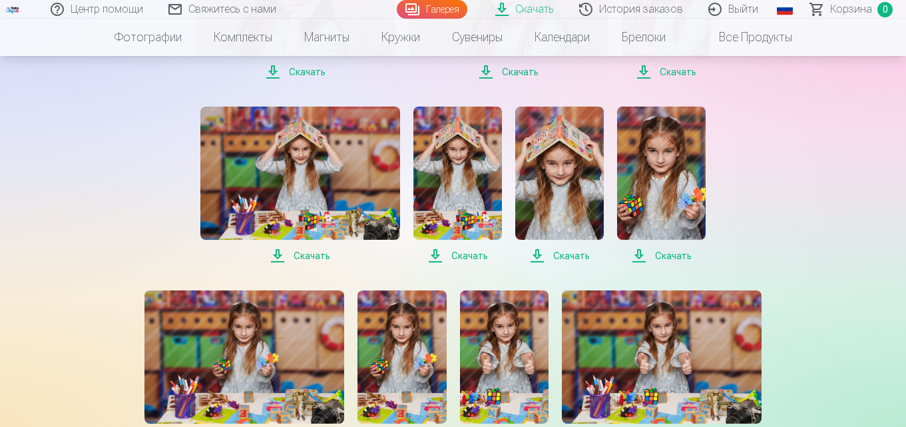
click at [311, 256] on span "Скачать" at bounding box center [300, 256] width 200 height 16
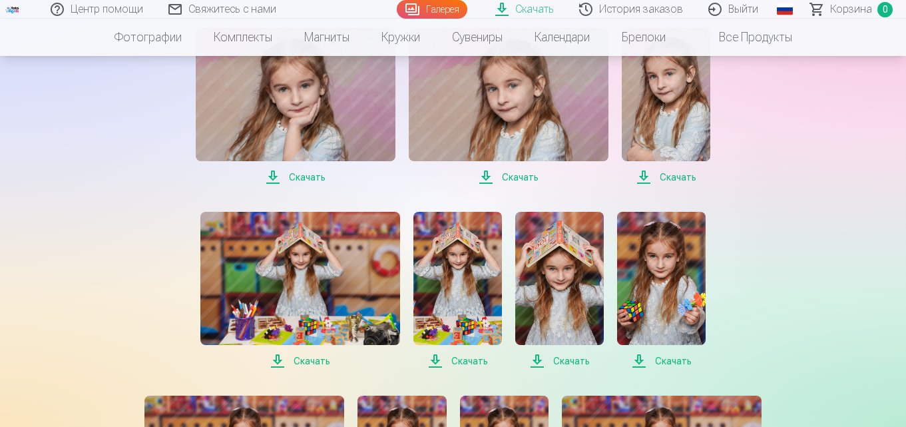
scroll to position [1199, 0]
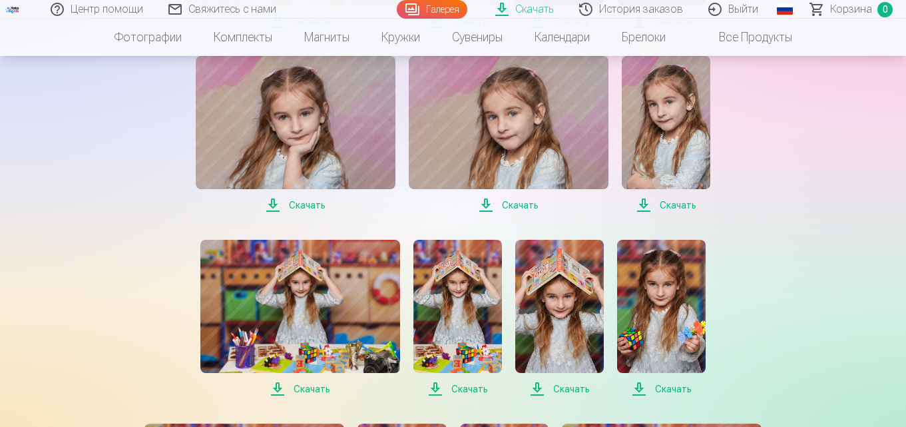
click at [675, 204] on span "Скачать" at bounding box center [666, 205] width 89 height 16
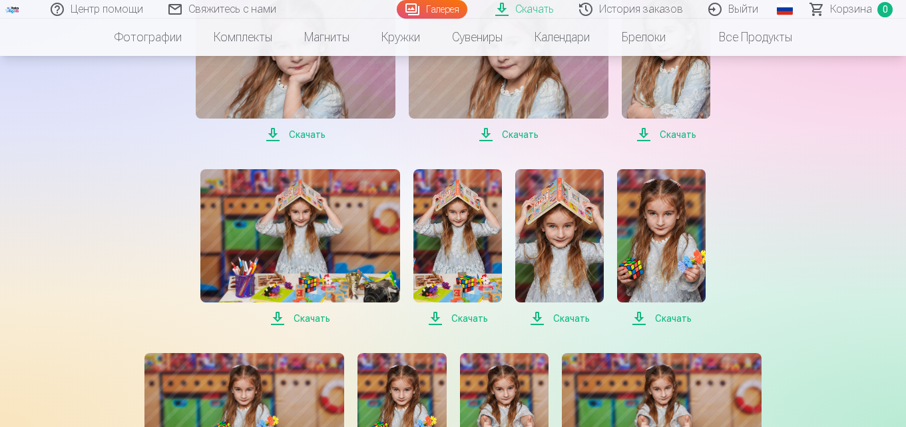
scroll to position [1332, 0]
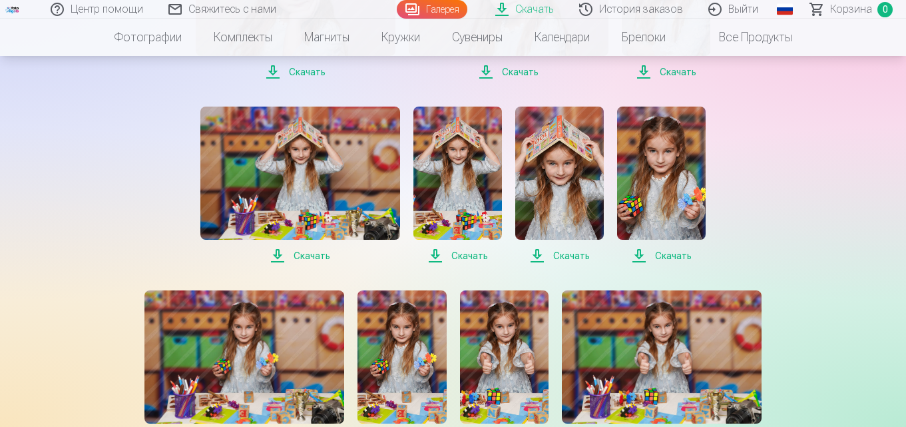
click at [465, 252] on span "Скачать" at bounding box center [458, 256] width 89 height 16
click at [466, 254] on span "Скачать" at bounding box center [458, 256] width 89 height 16
click at [573, 255] on span "Скачать" at bounding box center [559, 256] width 89 height 16
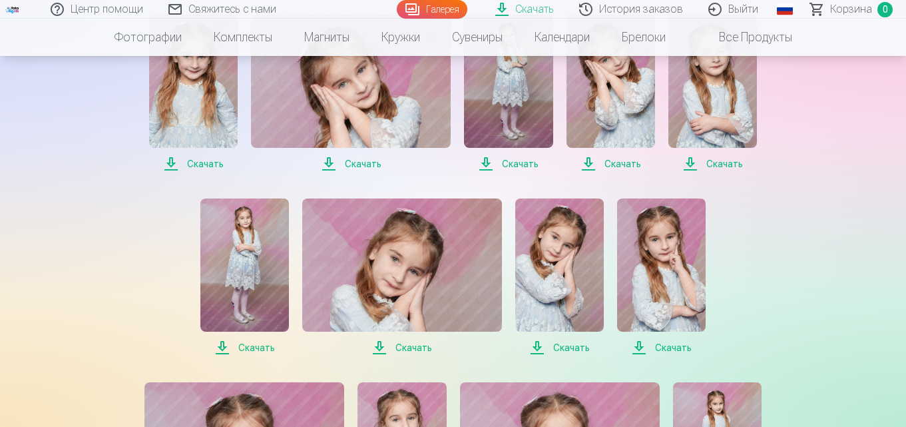
scroll to position [533, 0]
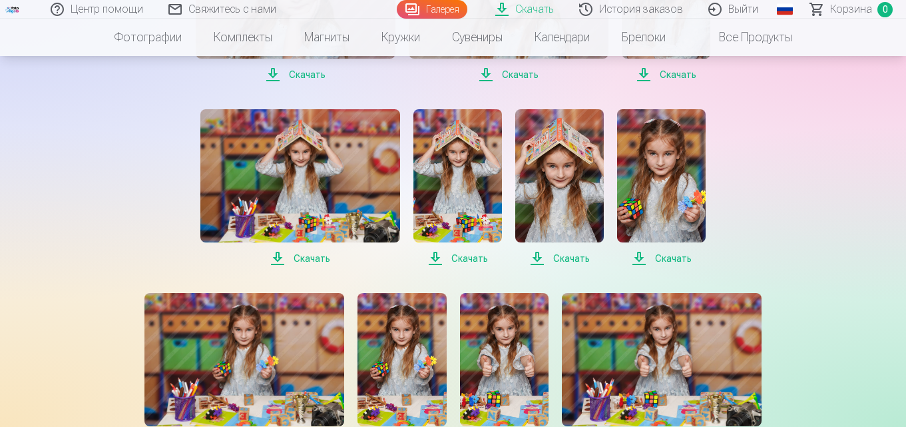
scroll to position [1332, 0]
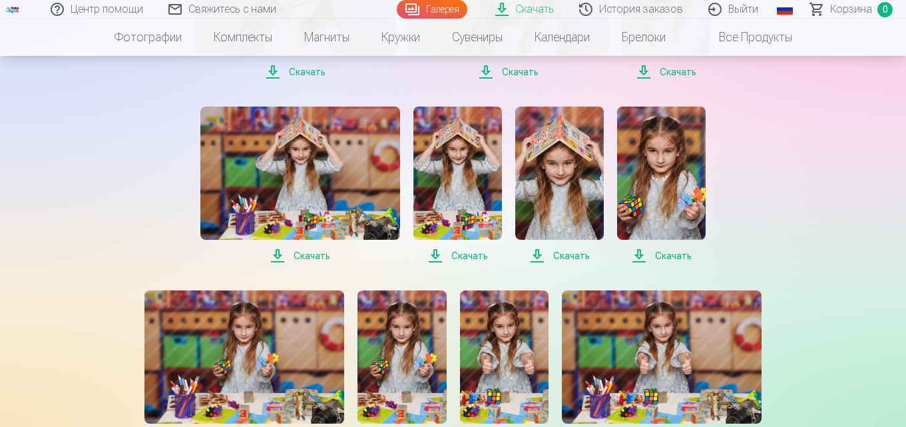
click at [671, 256] on span "Скачать" at bounding box center [661, 256] width 89 height 16
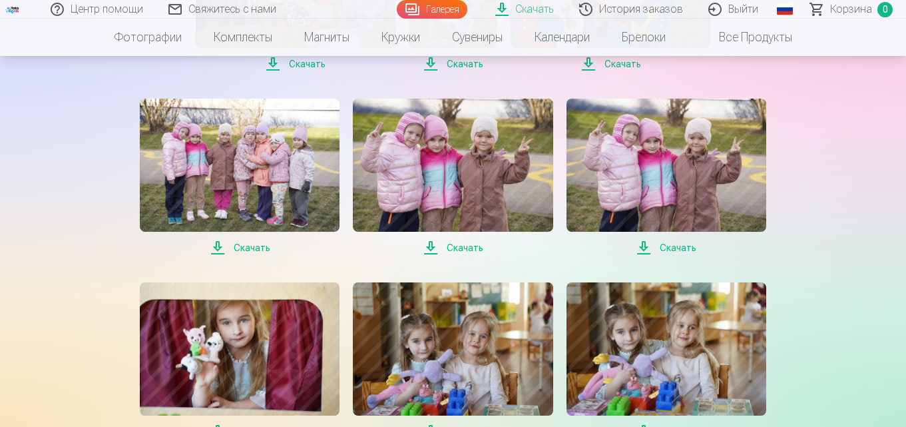
scroll to position [4062, 0]
